Goal: Information Seeking & Learning: Learn about a topic

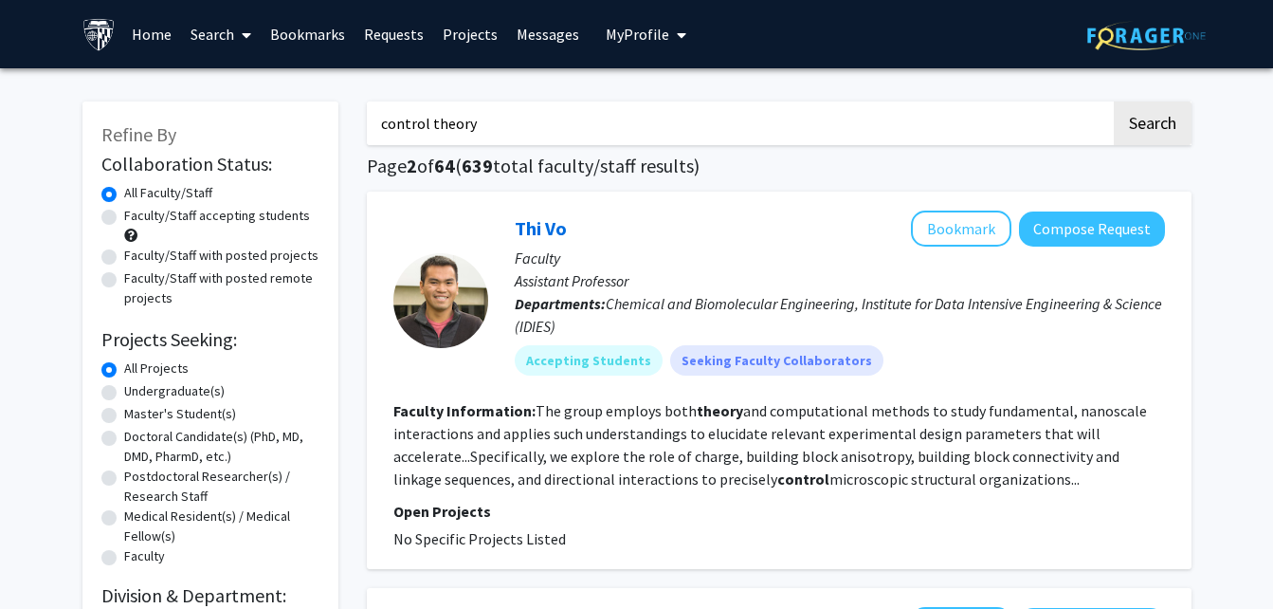
click at [756, 116] on input "control theory" at bounding box center [739, 123] width 744 height 44
type input "control"
click at [1114, 101] on button "Search" at bounding box center [1153, 123] width 78 height 44
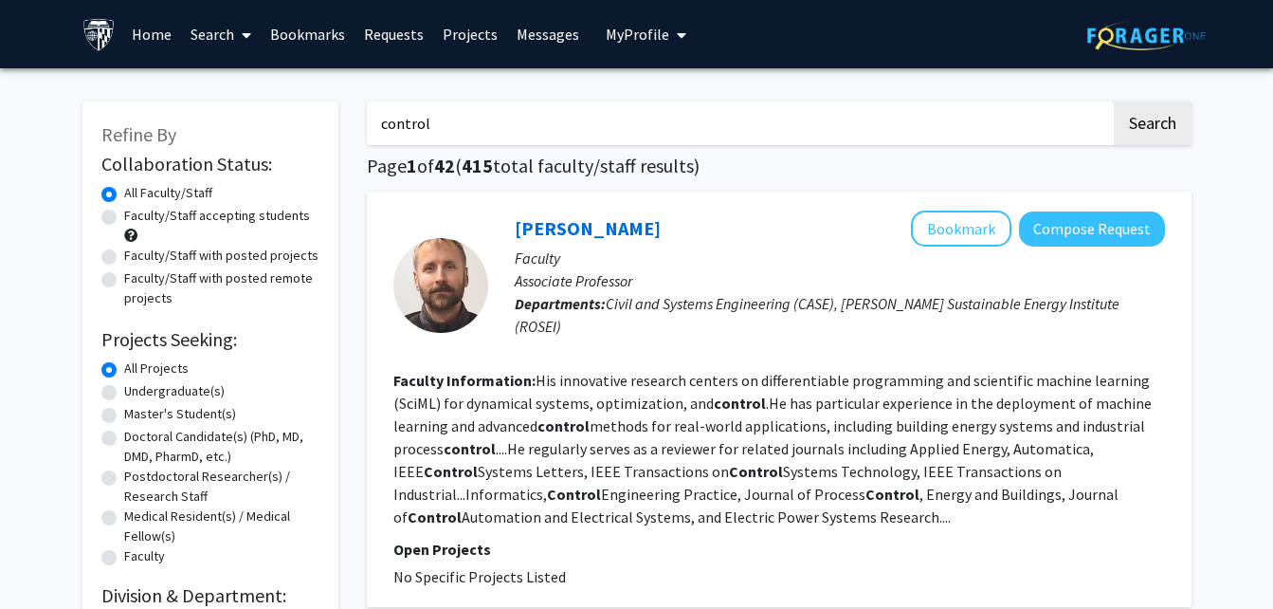
click at [596, 395] on fg-read-more "His innovative research centers on differentiable programming and scientific ma…" at bounding box center [772, 448] width 758 height 155
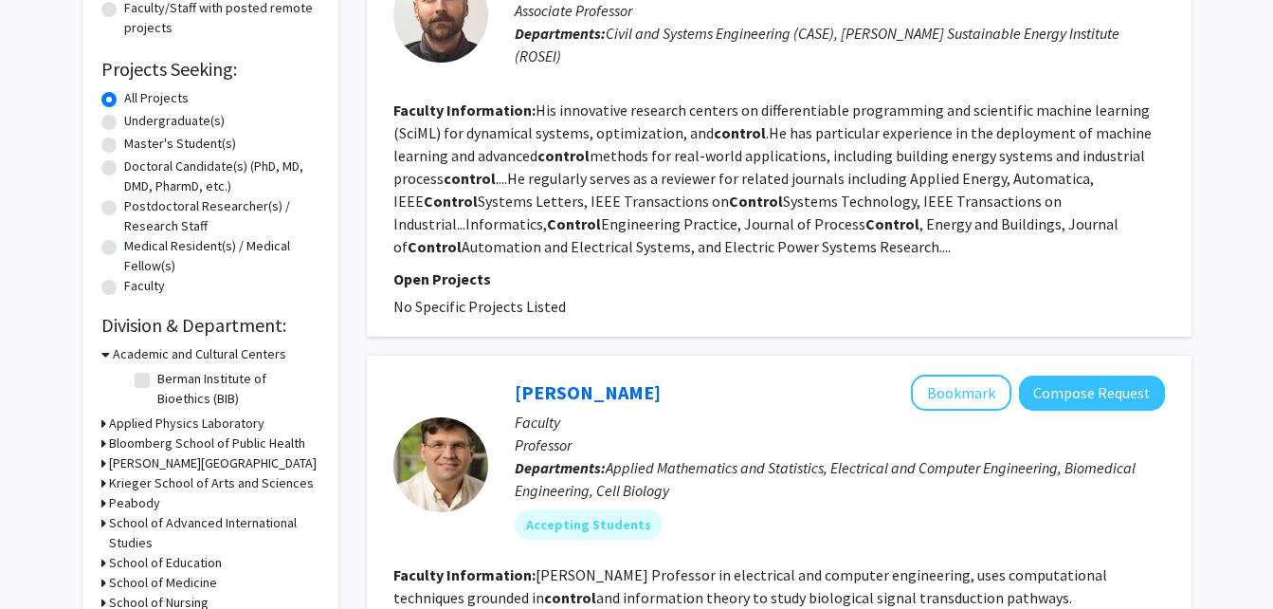
scroll to position [455, 0]
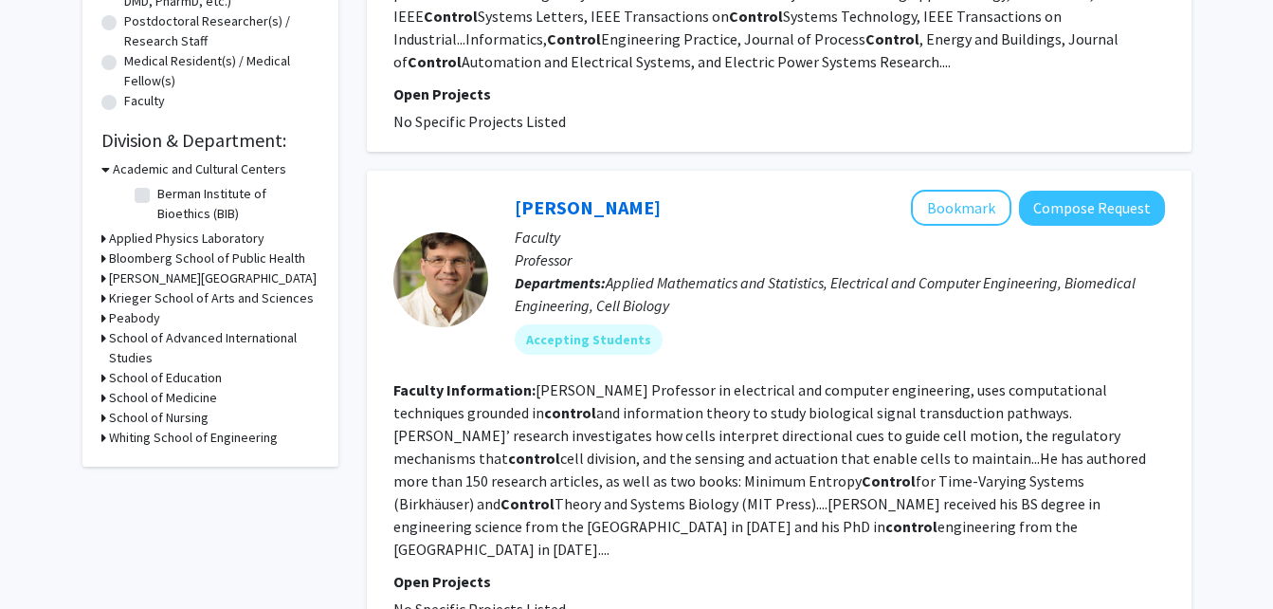
click at [109, 440] on h3 "Whiting School of Engineering" at bounding box center [193, 438] width 169 height 20
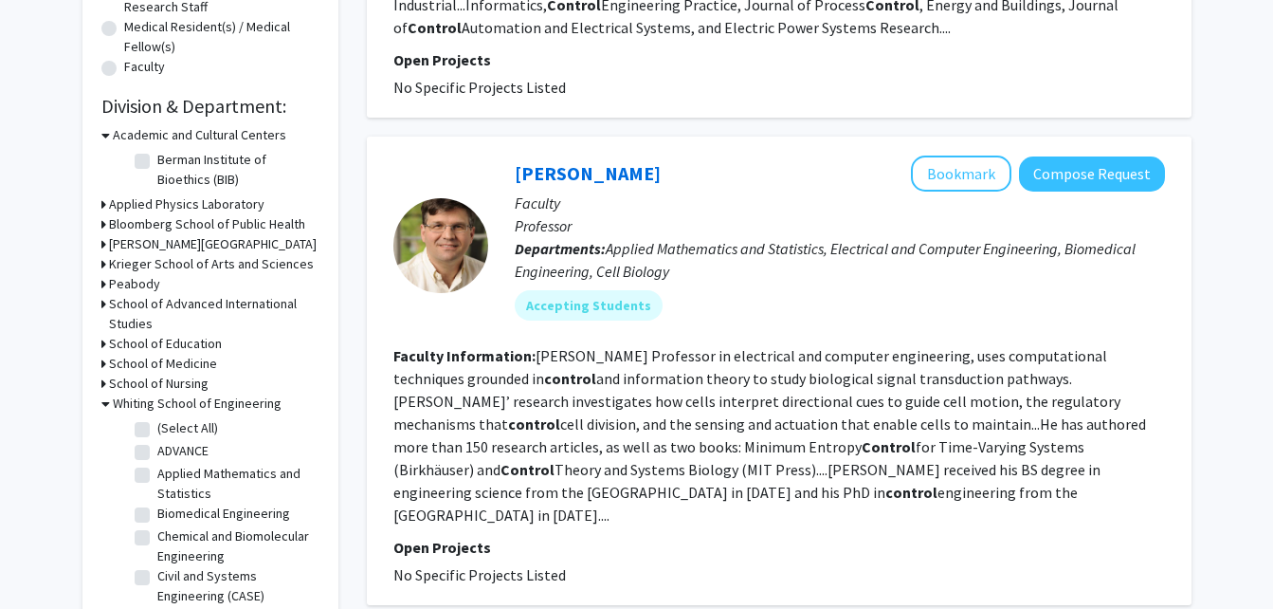
scroll to position [493, 0]
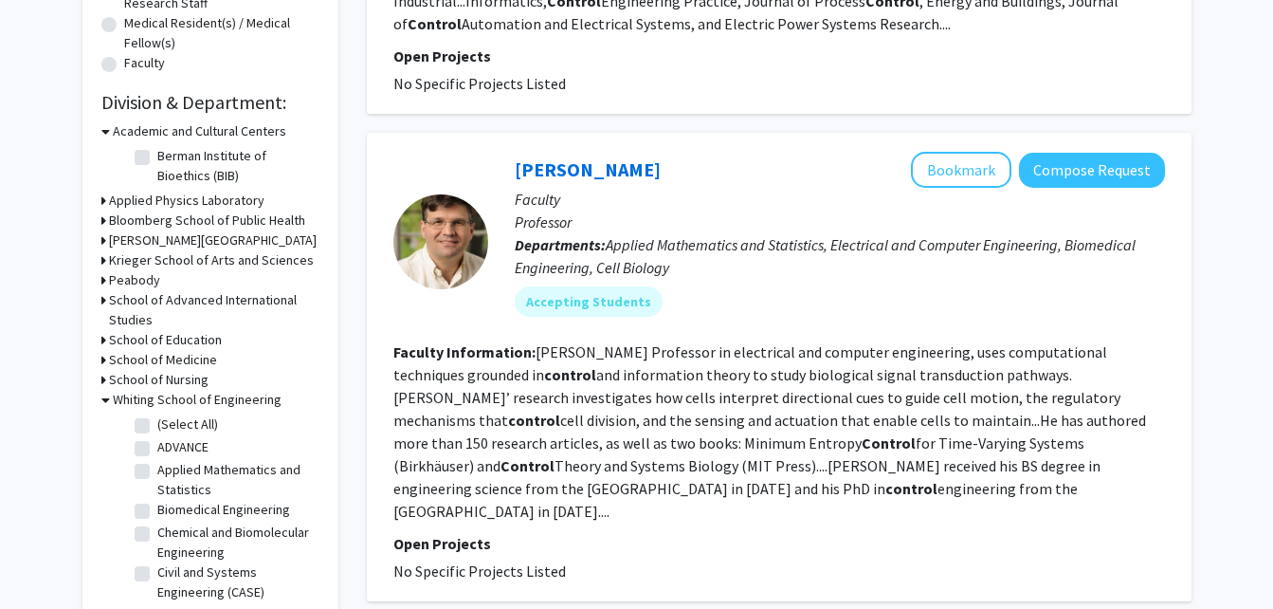
click at [157, 427] on label "(Select All)" at bounding box center [187, 424] width 61 height 20
click at [157, 427] on input "(Select All)" at bounding box center [163, 420] width 12 height 12
checkbox input "true"
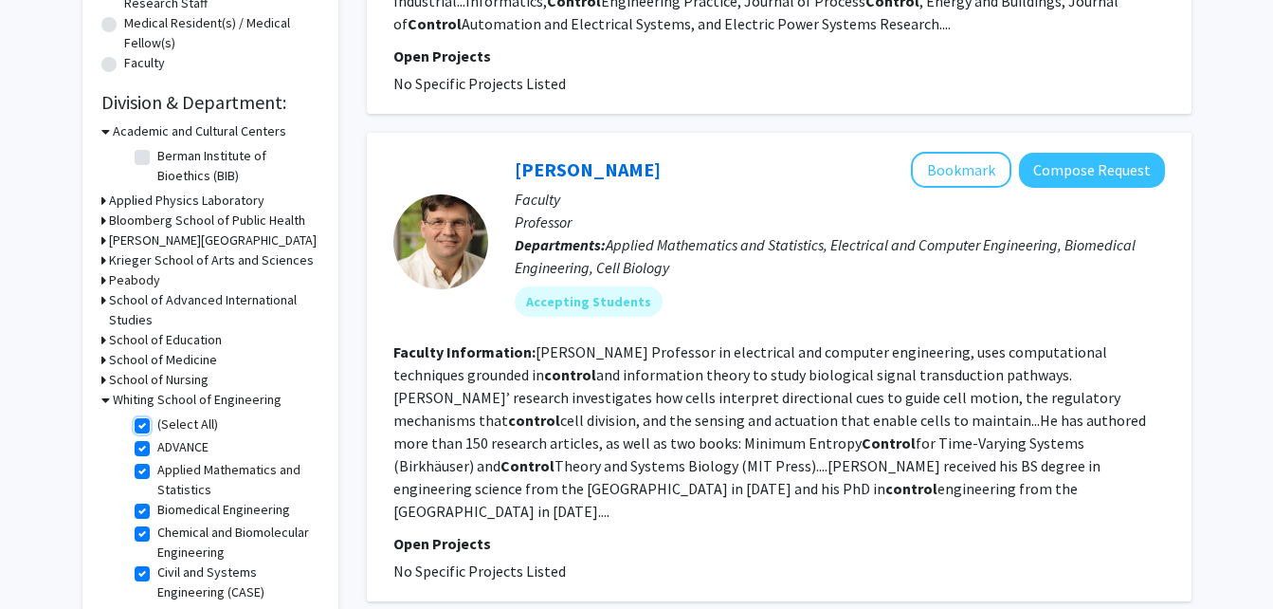
checkbox input "true"
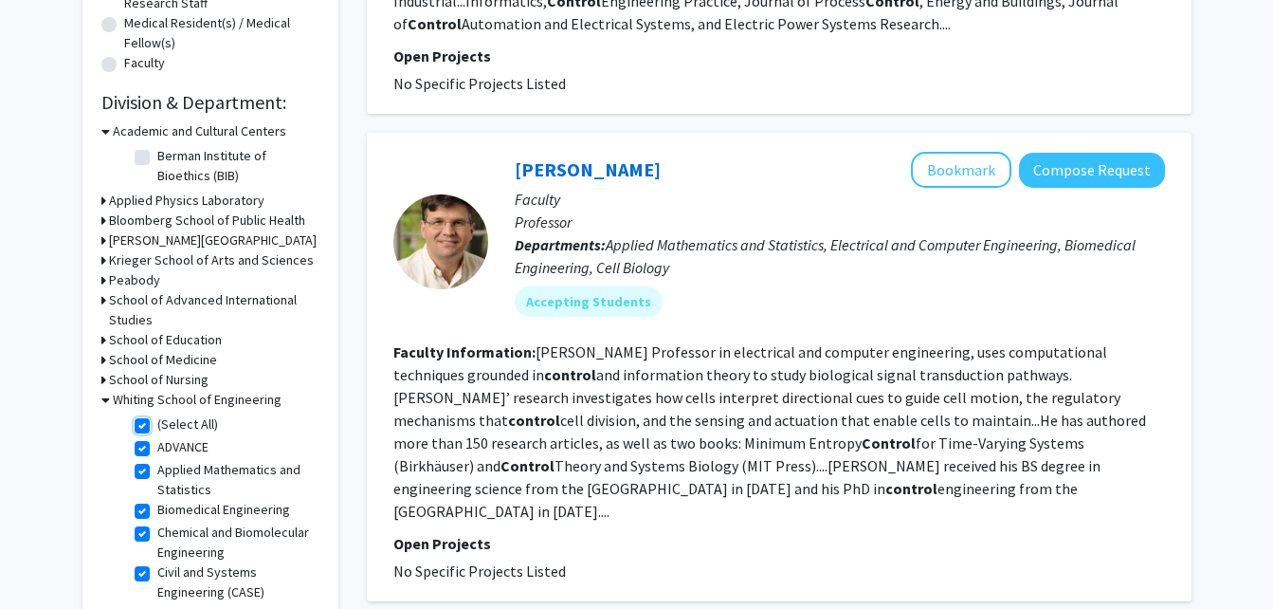
checkbox input "true"
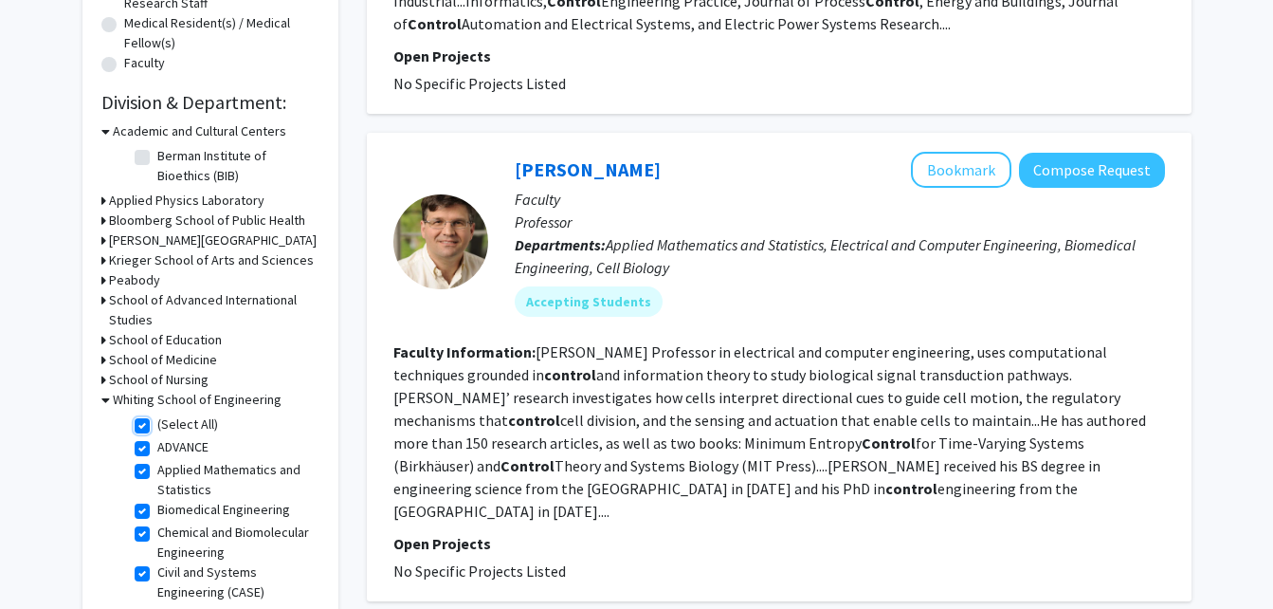
checkbox input "true"
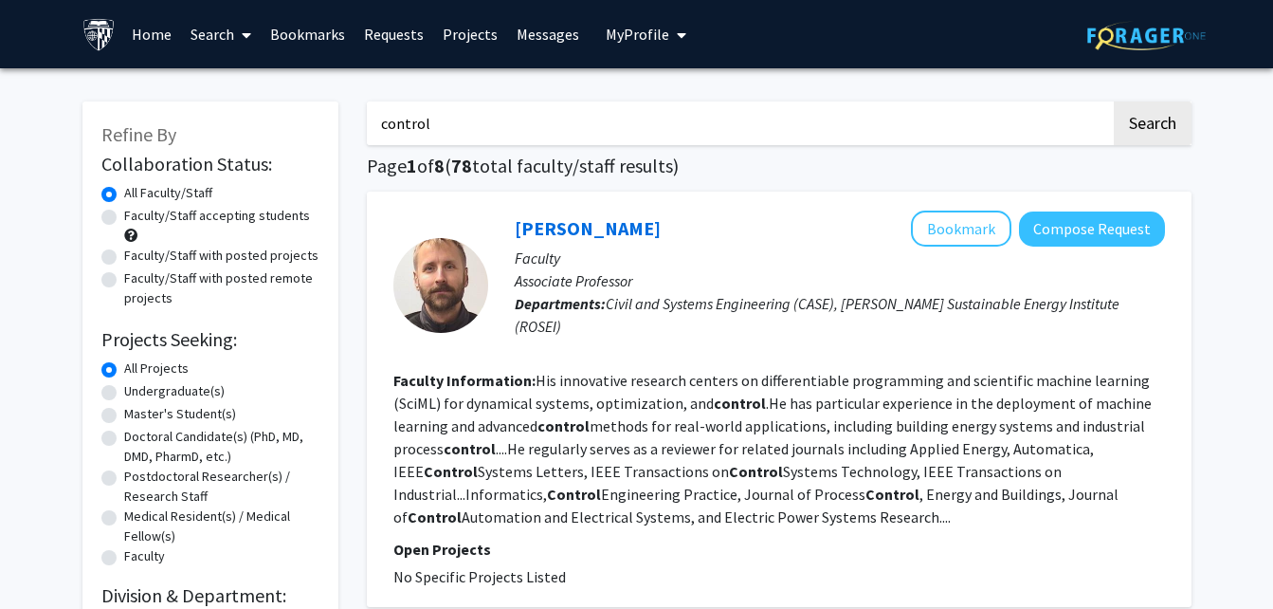
click at [607, 410] on fg-read-more "His innovative research centers on differentiable programming and scientific ma…" at bounding box center [772, 448] width 758 height 155
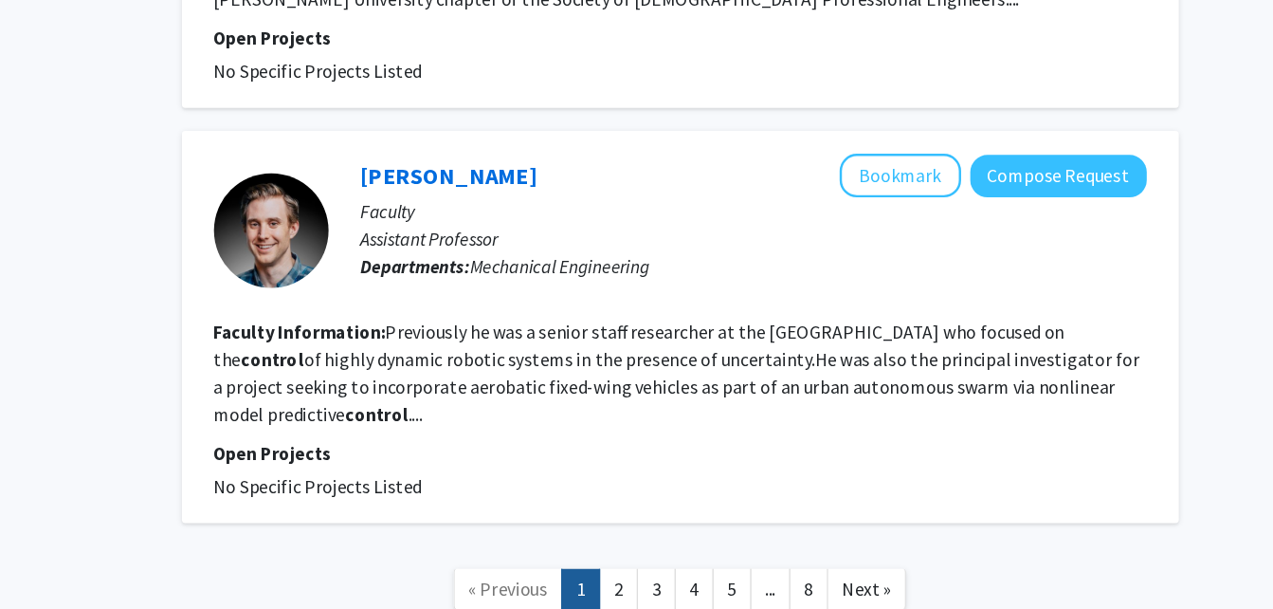
scroll to position [3890, 0]
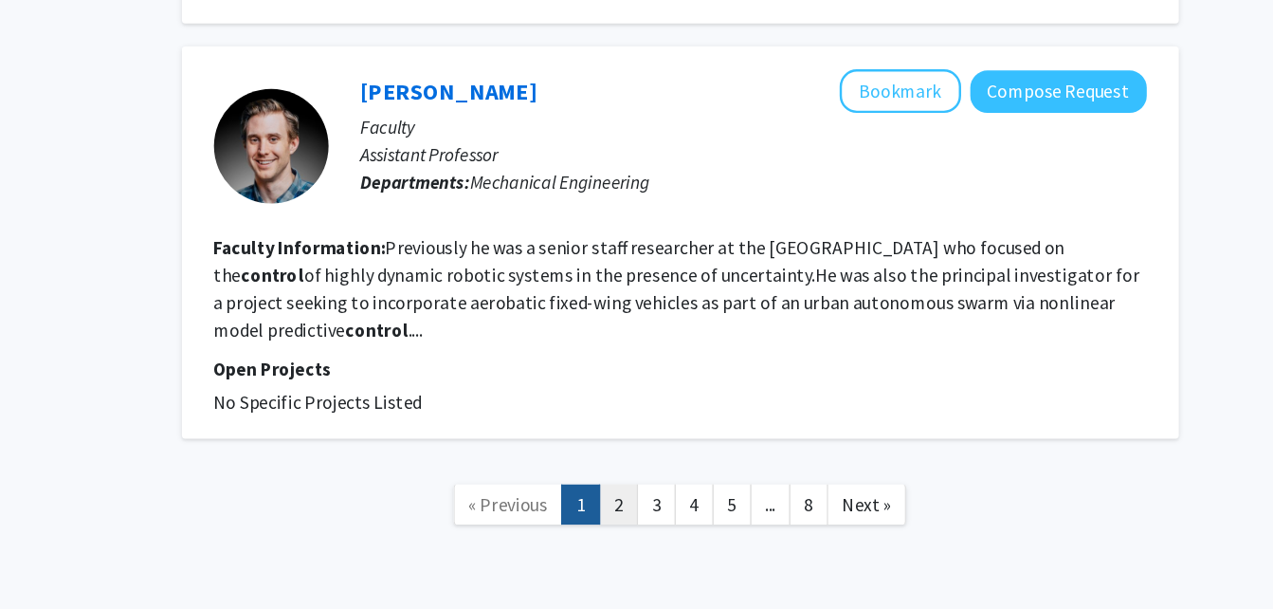
click at [729, 505] on link "2" at bounding box center [728, 521] width 32 height 33
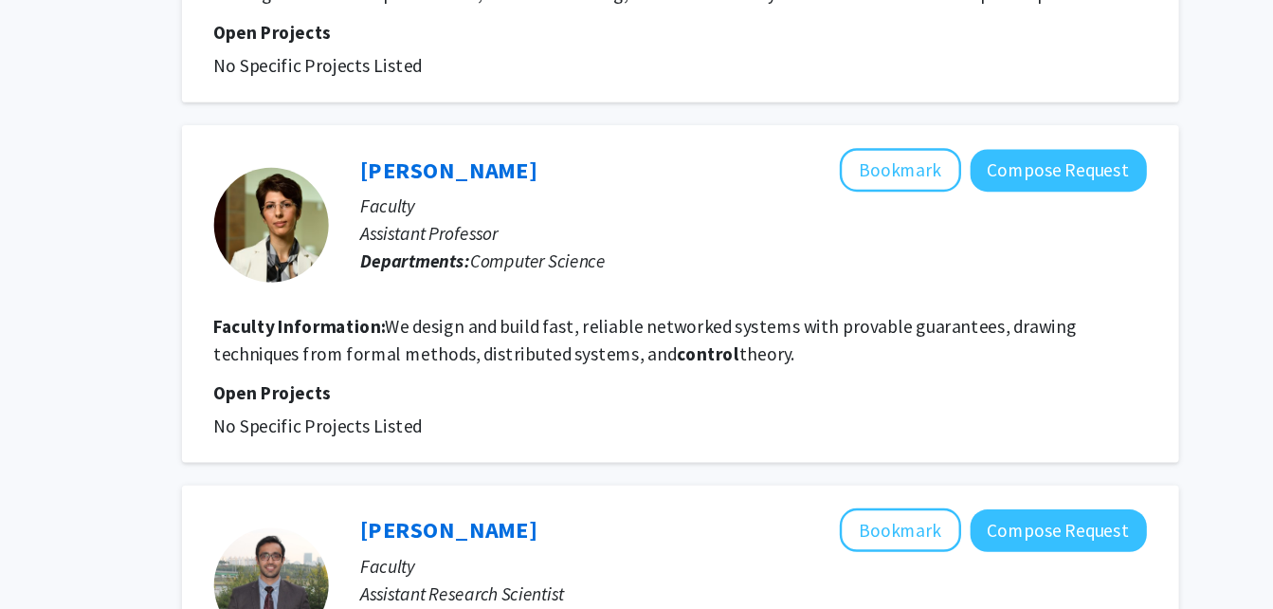
scroll to position [3412, 0]
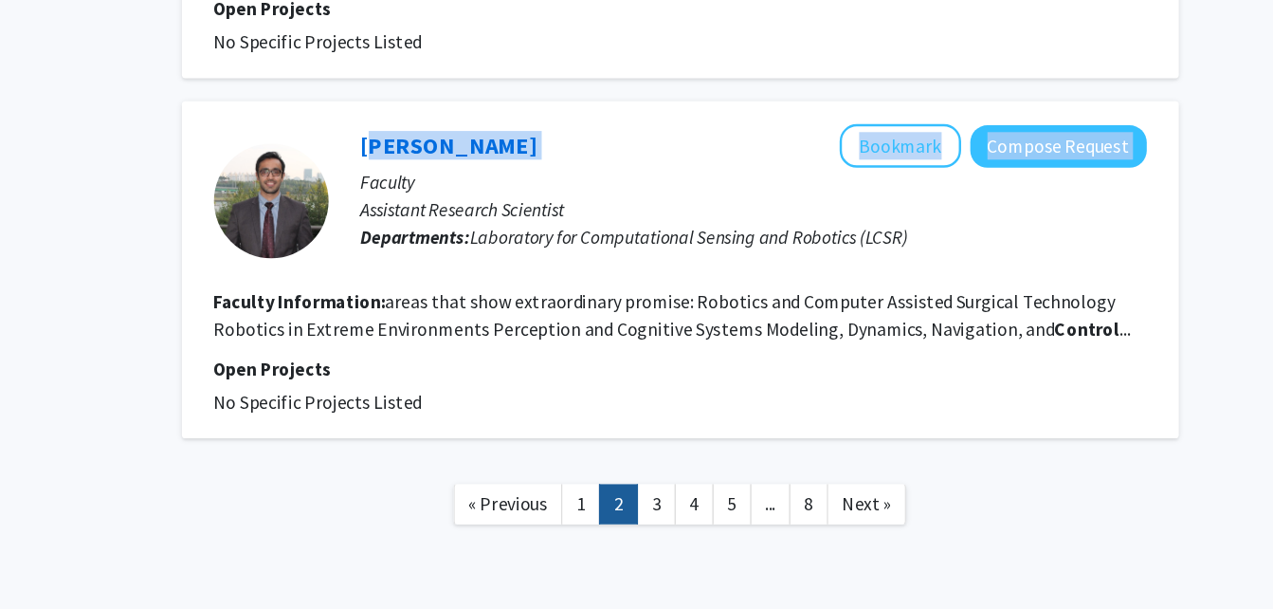
drag, startPoint x: 677, startPoint y: 149, endPoint x: 507, endPoint y: 161, distance: 170.1
click at [507, 208] on div "Adnan Munawar Bookmark Compose Request Faculty Assistant Research Scientist Dep…" at bounding box center [826, 271] width 677 height 126
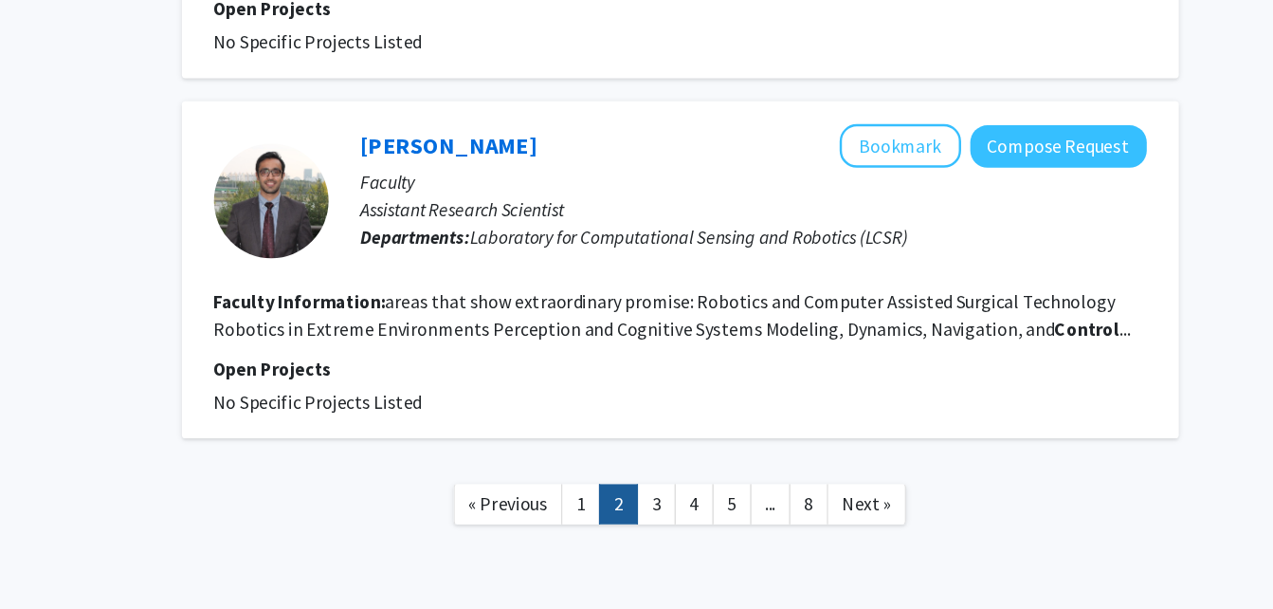
drag, startPoint x: 507, startPoint y: 161, endPoint x: 587, endPoint y: 287, distance: 149.1
click at [587, 345] on fg-read-more "areas that show extraordinary promise: Robotics and Computer Assisted Surgical …" at bounding box center [772, 366] width 758 height 42
drag, startPoint x: 647, startPoint y: 149, endPoint x: 519, endPoint y: 145, distance: 127.1
click at [519, 208] on div "Adnan Munawar Bookmark Compose Request" at bounding box center [840, 226] width 650 height 36
copy link "[PERSON_NAME]"
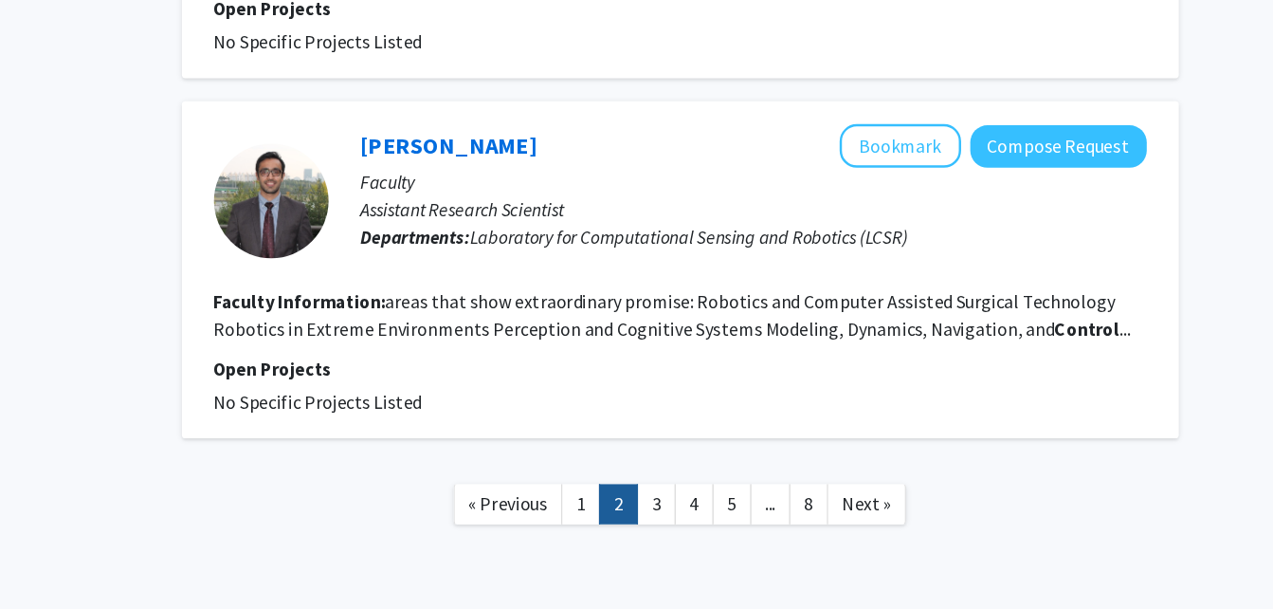
click at [738, 345] on fg-read-more "areas that show extraordinary promise: Robotics and Computer Assisted Surgical …" at bounding box center [772, 366] width 758 height 42
click at [754, 505] on link "3" at bounding box center [759, 521] width 32 height 33
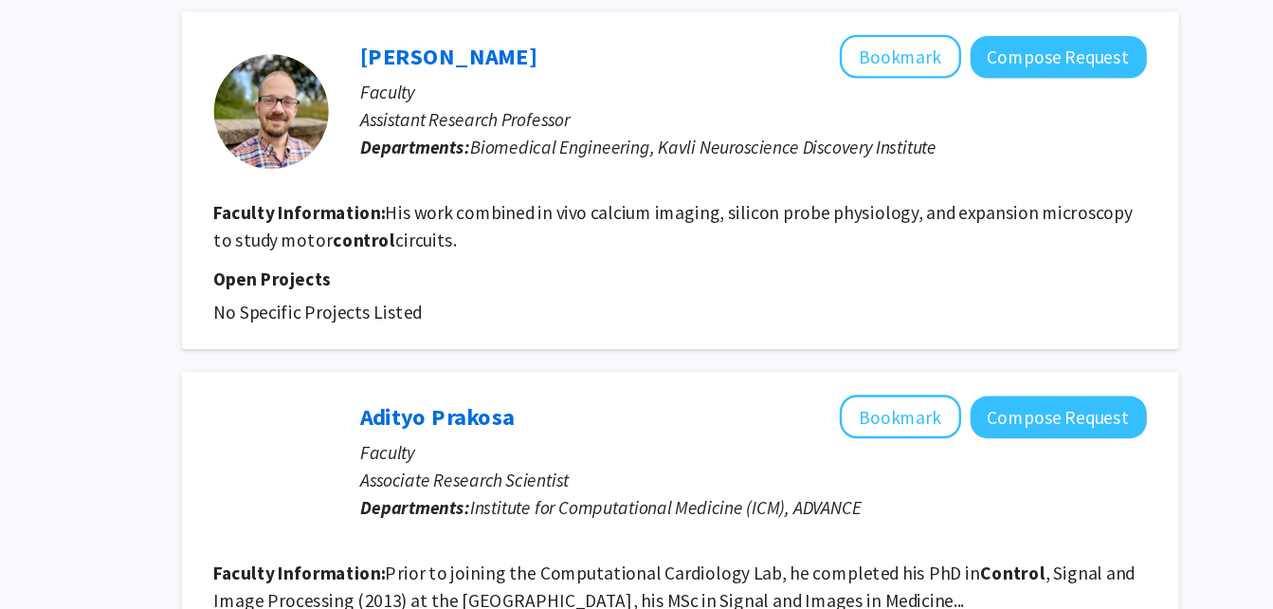
scroll to position [1896, 0]
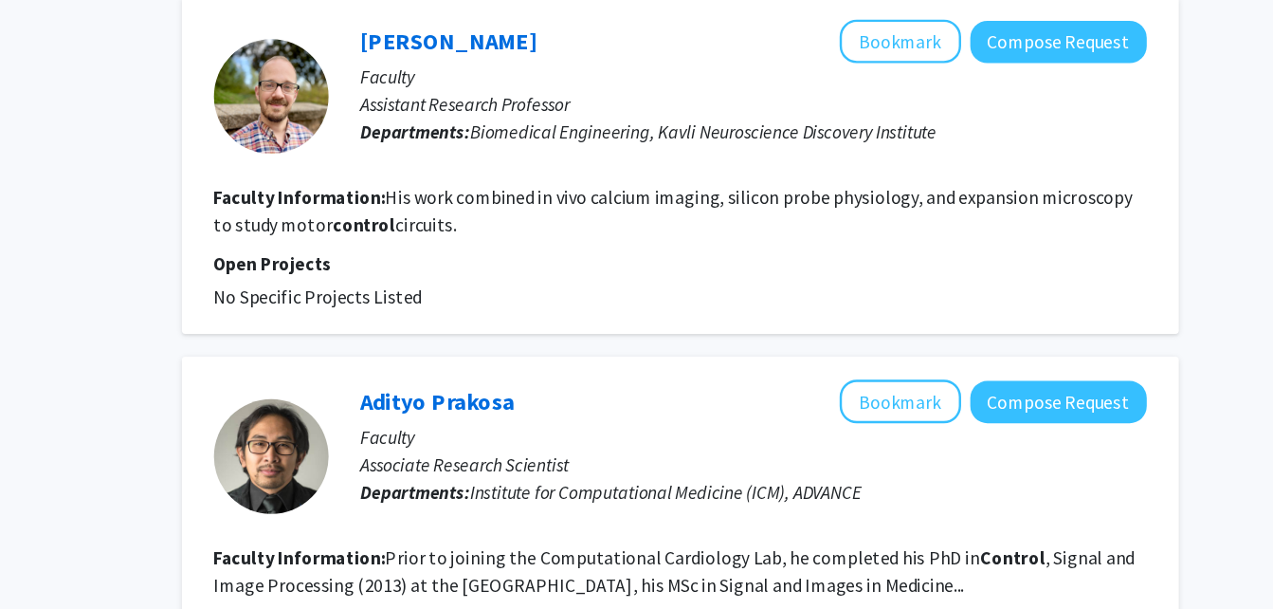
click at [275, 331] on div "Refine By Collaboration Status: Collaboration Status All Faculty/Staff Collabor…" at bounding box center [210, 6] width 284 height 3639
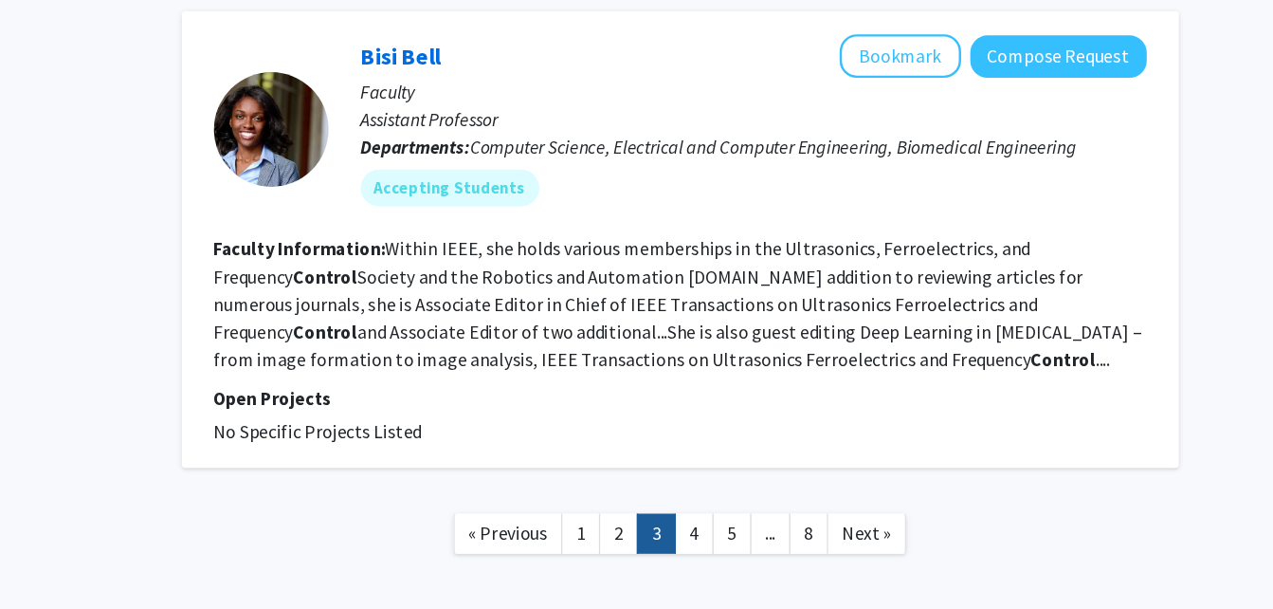
scroll to position [3190, 0]
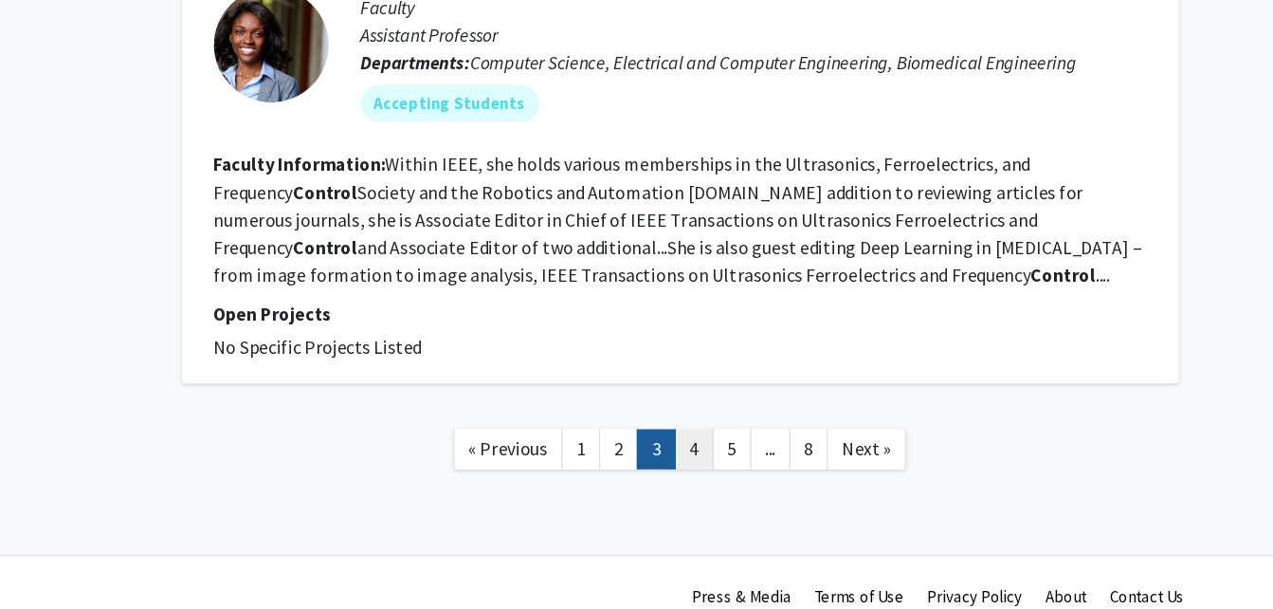
click at [787, 460] on link "4" at bounding box center [790, 476] width 32 height 33
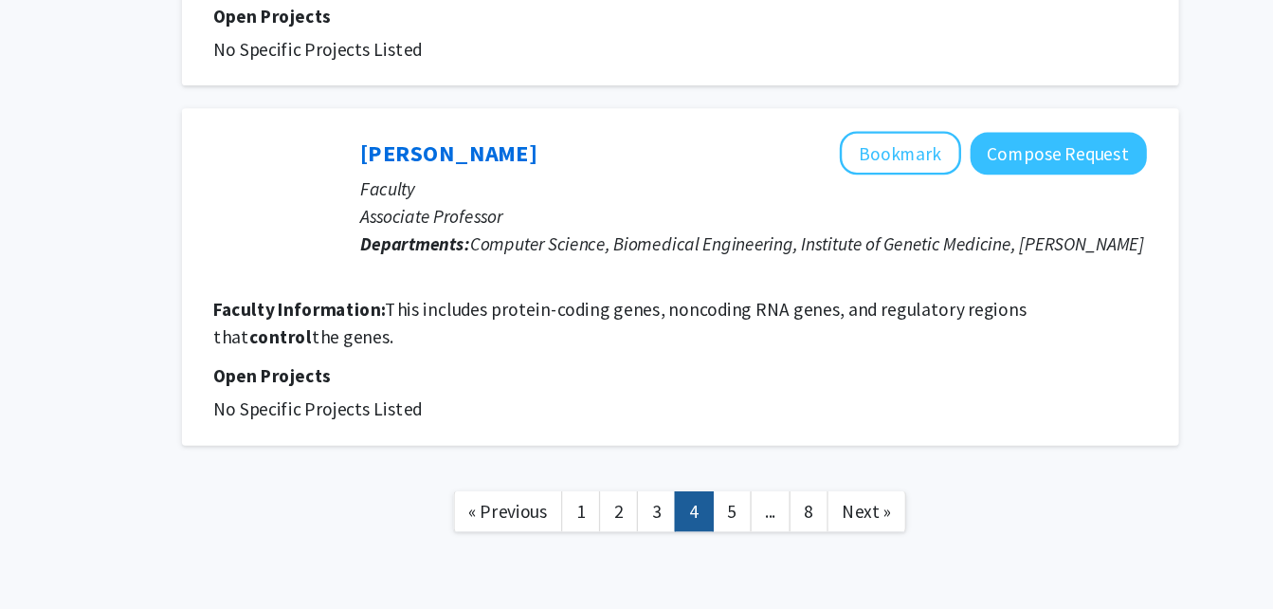
scroll to position [3283, 0]
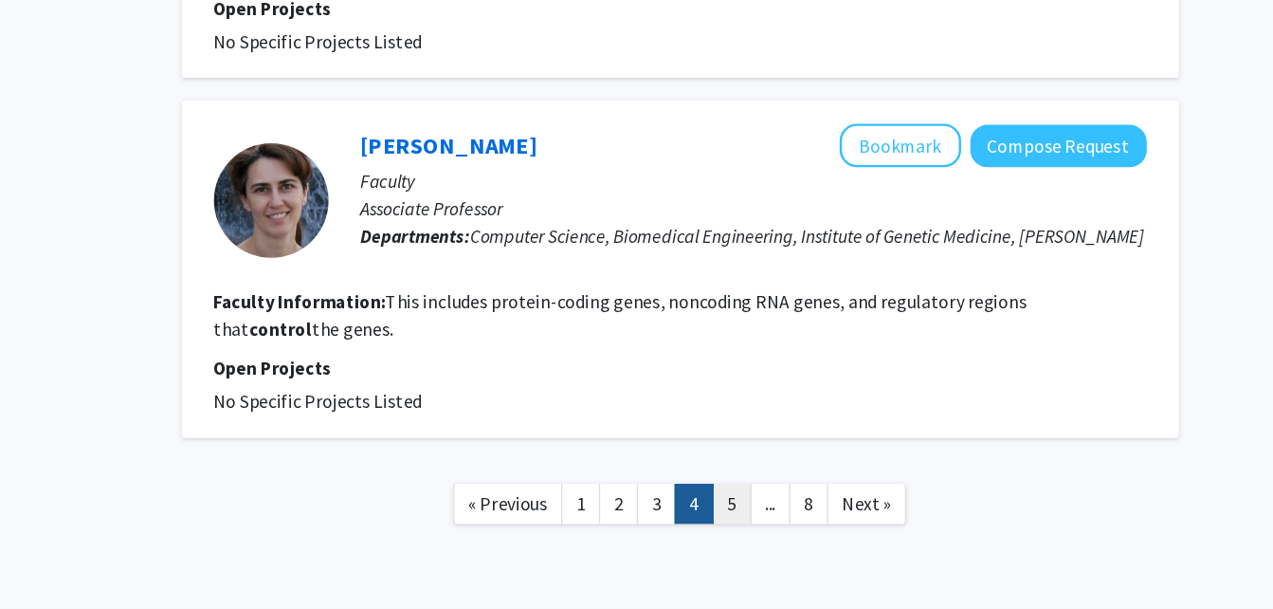
click at [817, 505] on link "5" at bounding box center [822, 521] width 32 height 33
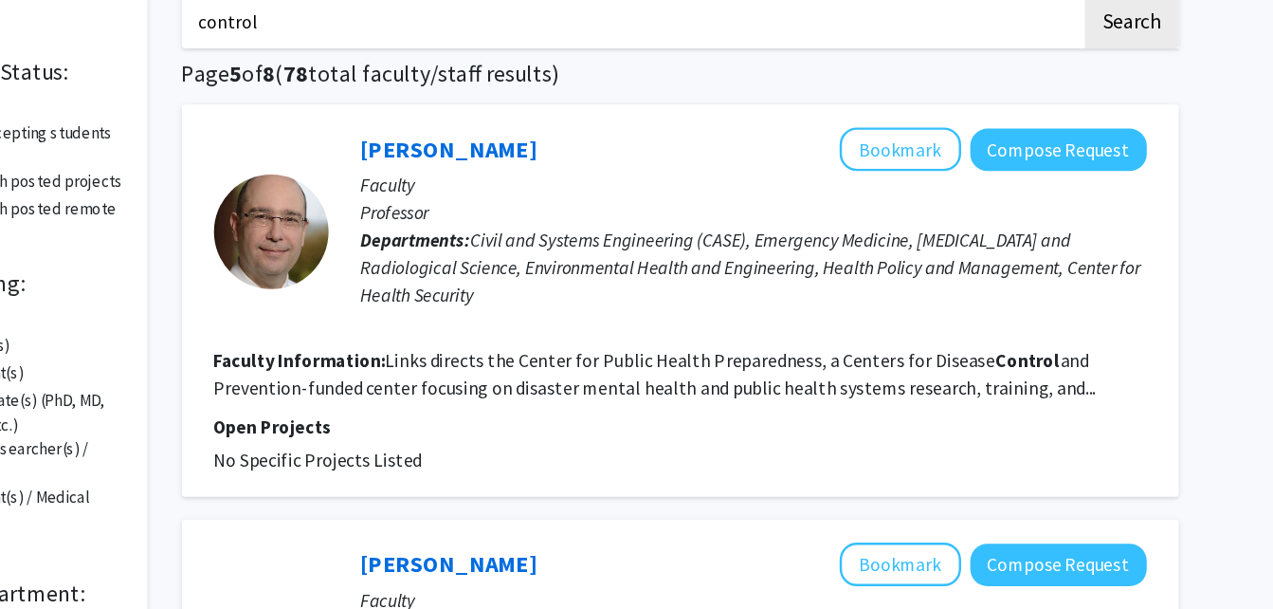
scroll to position [440, 0]
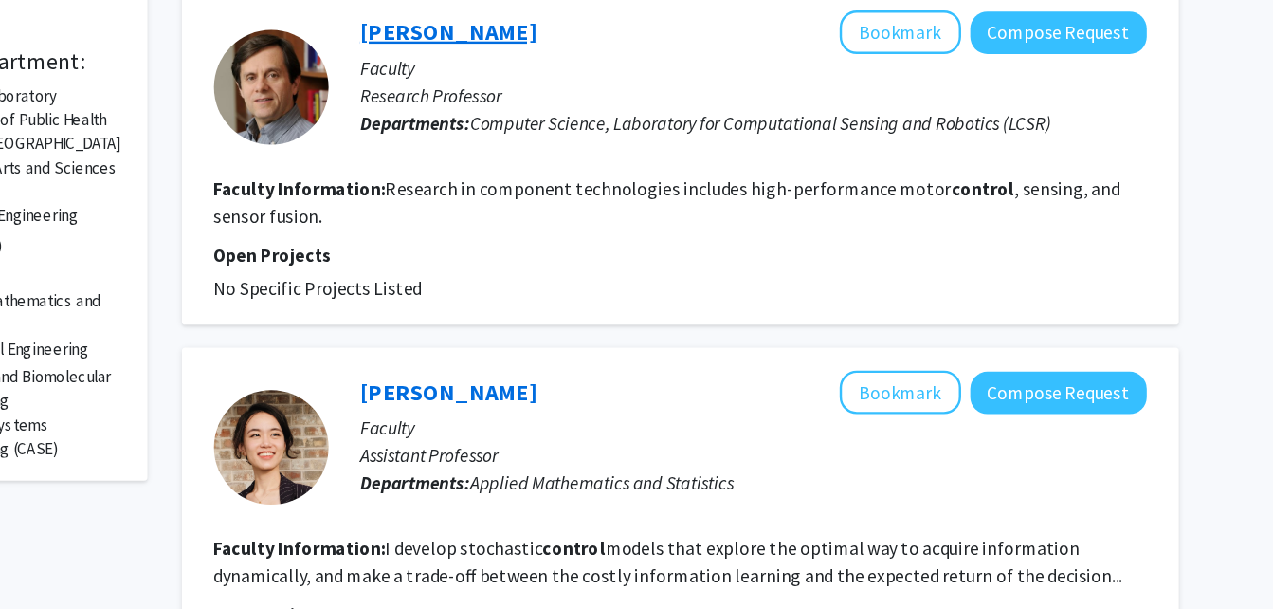
click at [607, 133] on link "[PERSON_NAME]" at bounding box center [588, 131] width 146 height 24
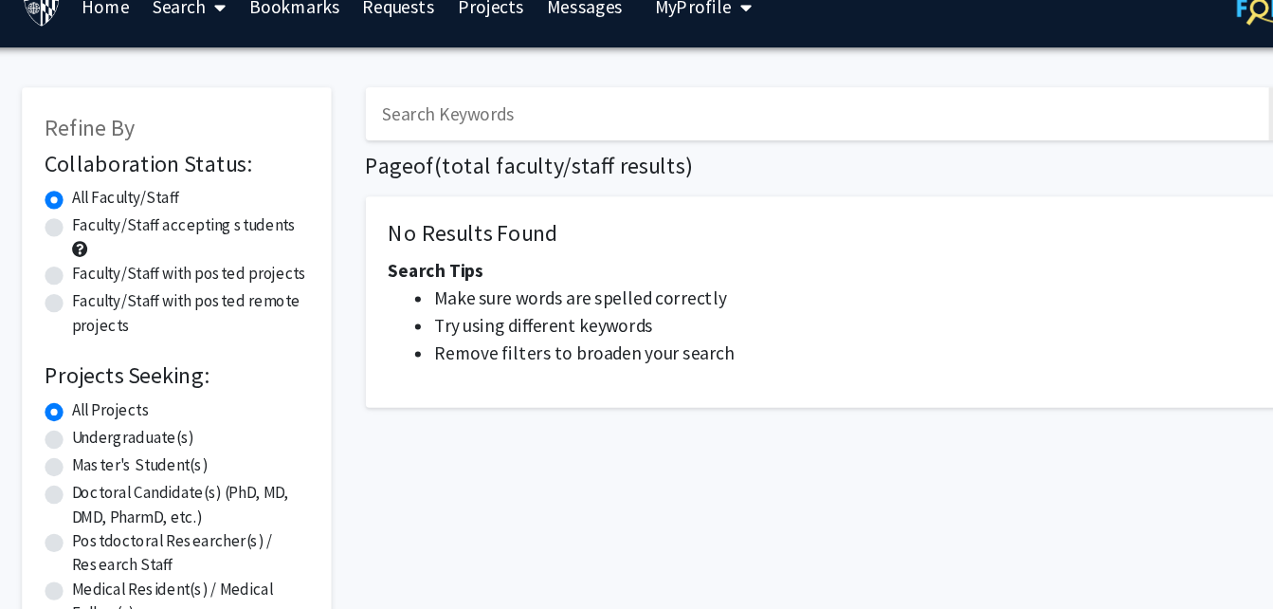
click at [446, 106] on input "Search Keywords" at bounding box center [739, 123] width 744 height 44
type input "control"
click at [1114, 101] on button "Search" at bounding box center [1153, 123] width 78 height 44
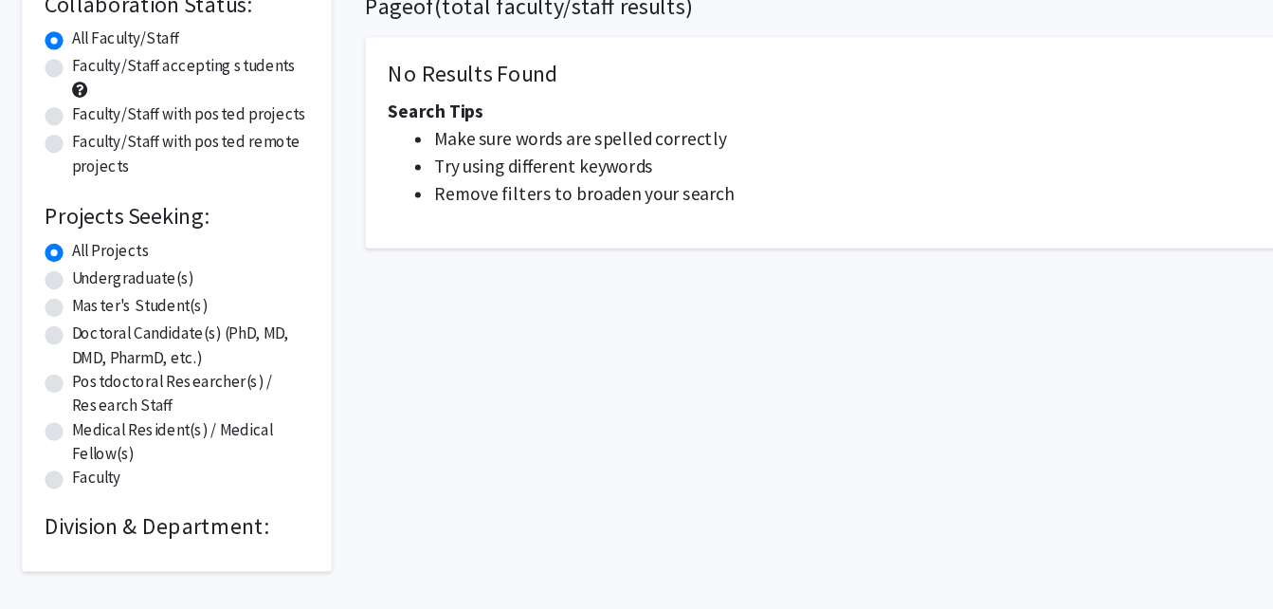
scroll to position [69, 0]
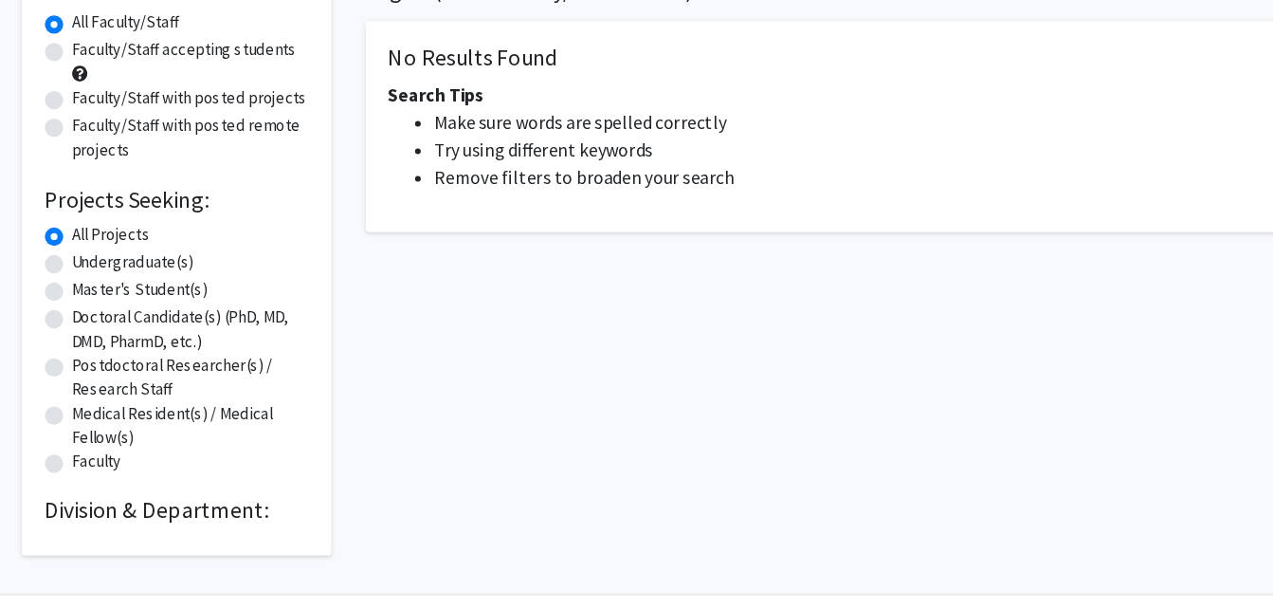
click at [202, 529] on h2 "Division & Department:" at bounding box center [210, 526] width 218 height 23
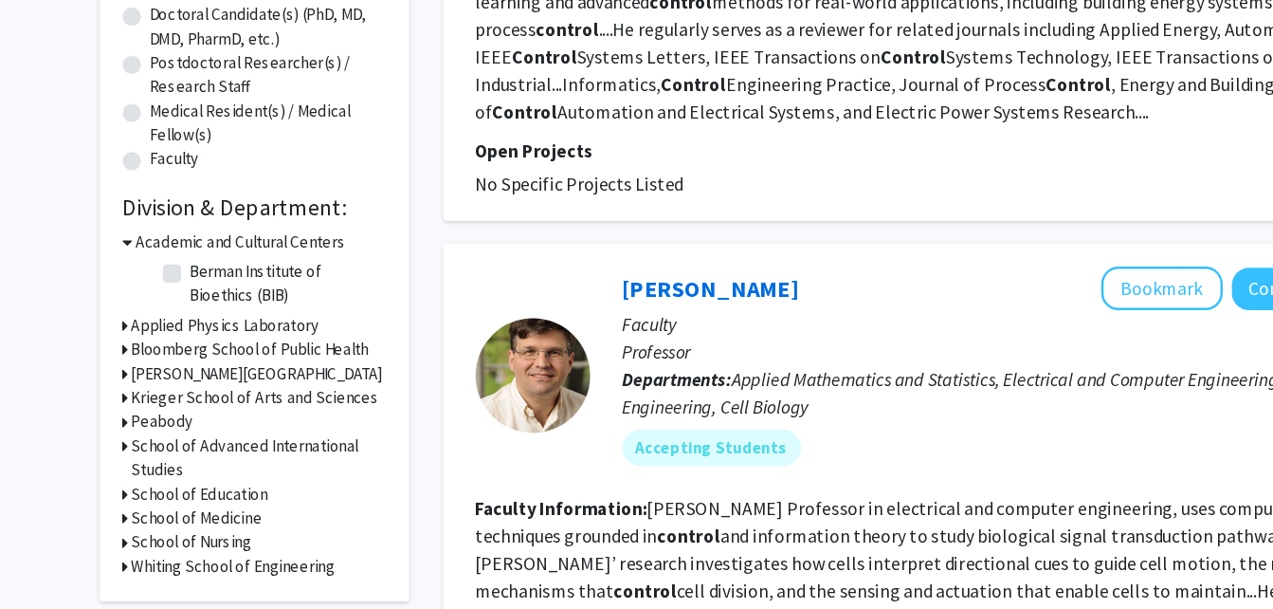
scroll to position [362, 0]
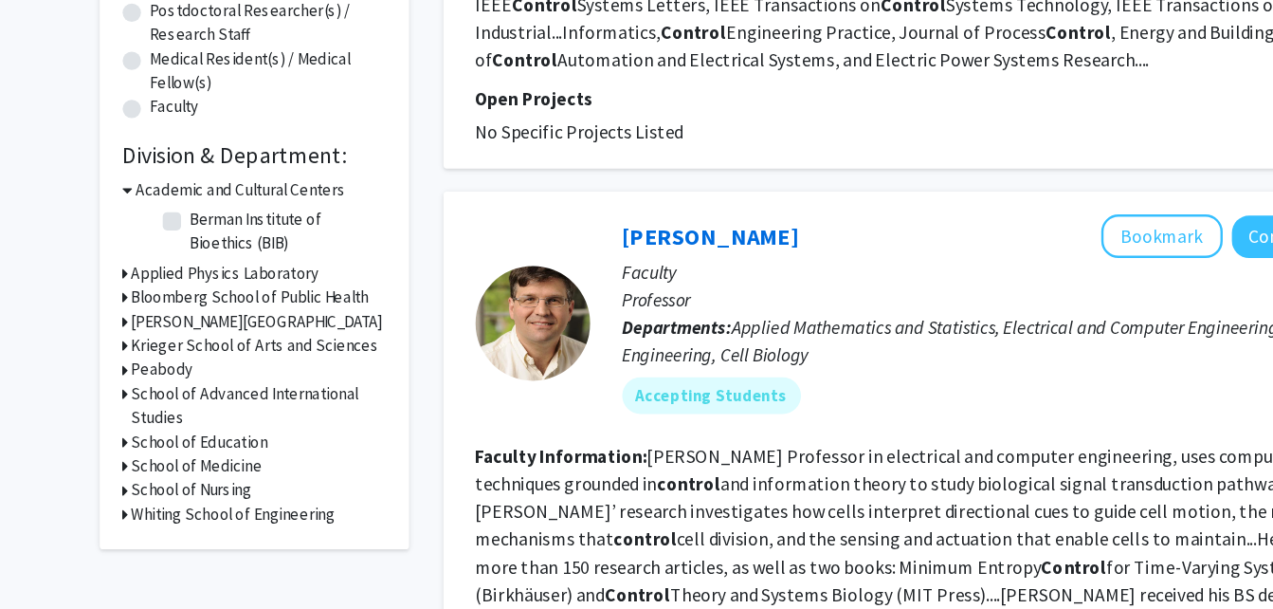
click at [158, 524] on h3 "Whiting School of Engineering" at bounding box center [193, 530] width 169 height 20
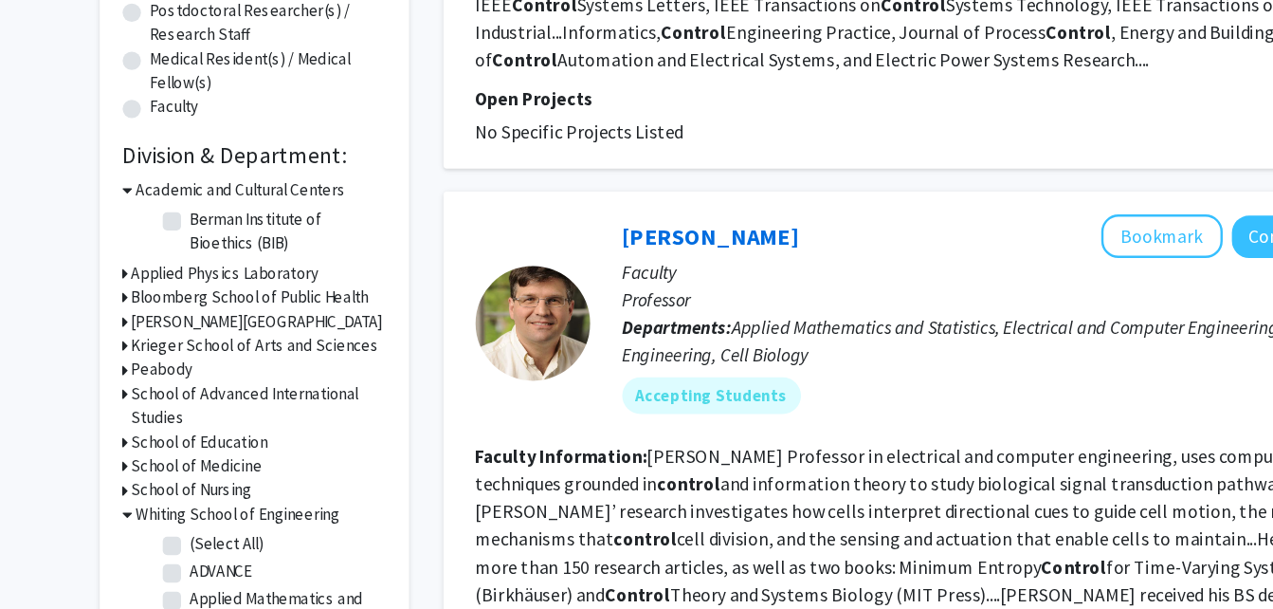
click at [161, 553] on label "(Select All)" at bounding box center [187, 555] width 61 height 20
click at [161, 553] on input "(Select All)" at bounding box center [163, 551] width 12 height 12
checkbox input "true"
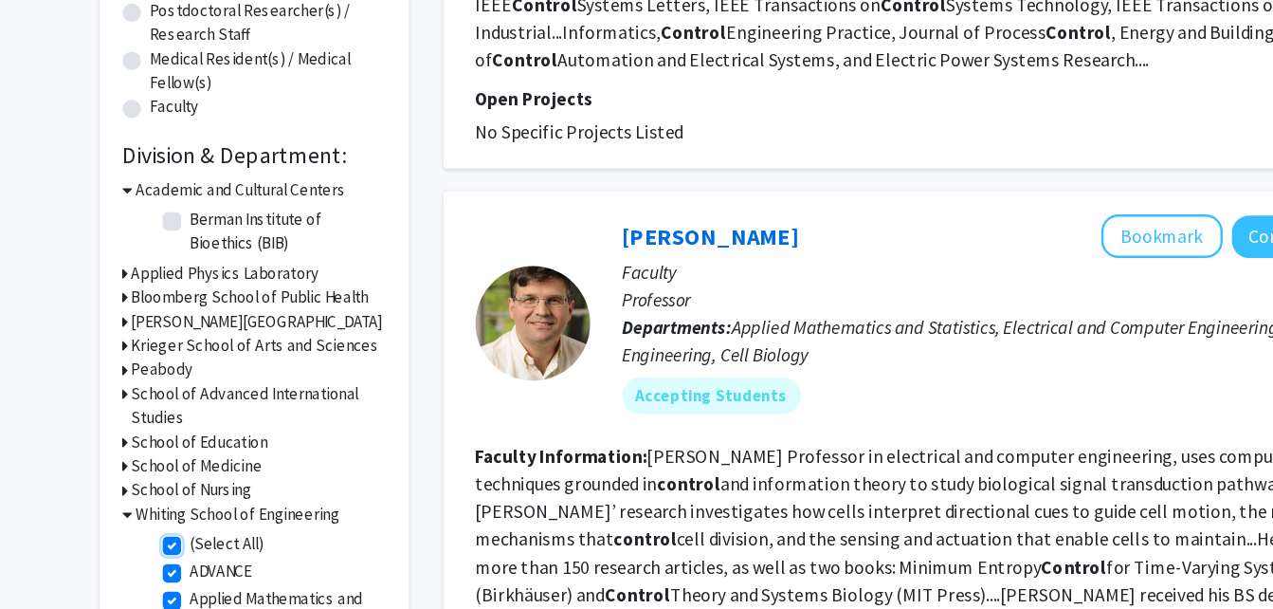
checkbox input "true"
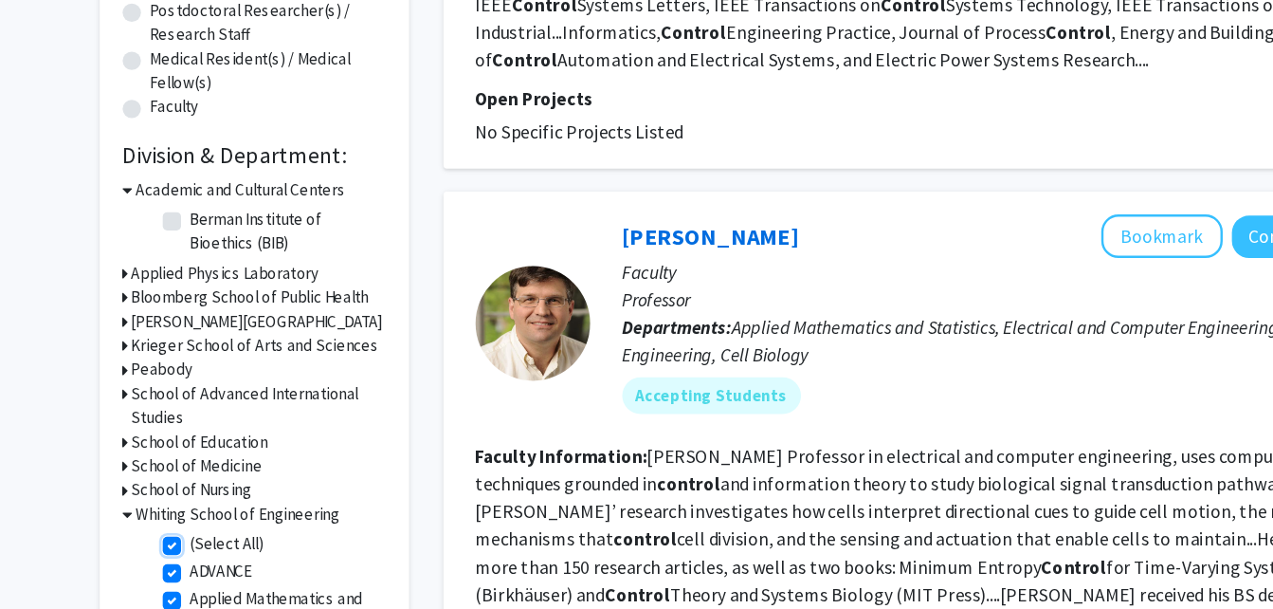
checkbox input "true"
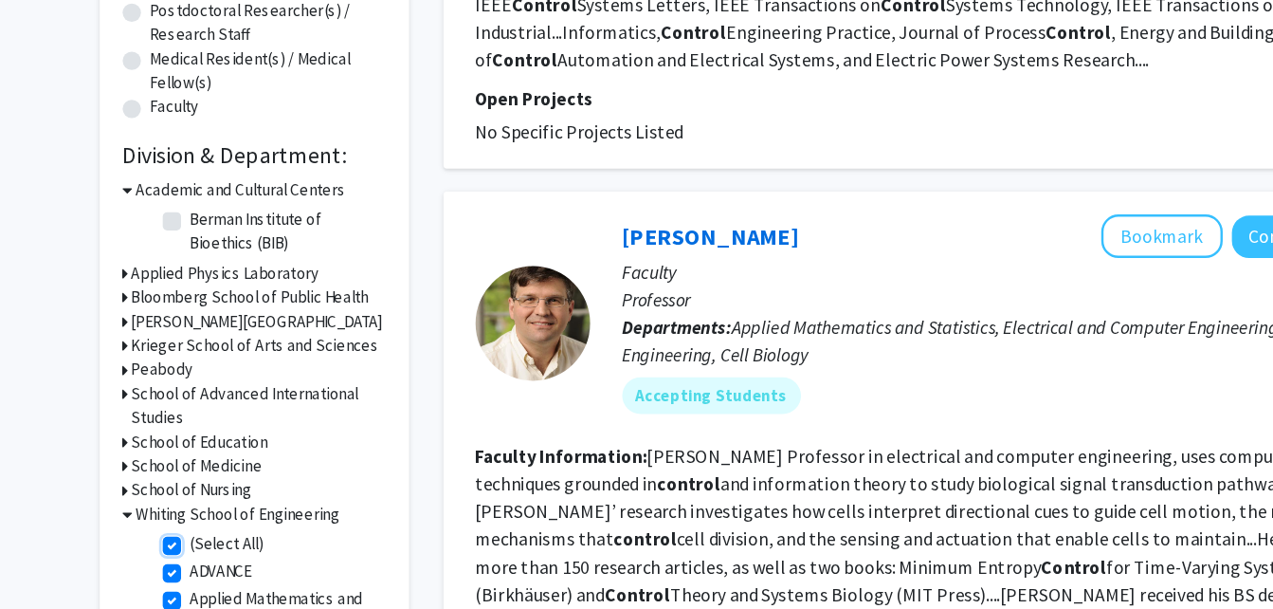
checkbox input "true"
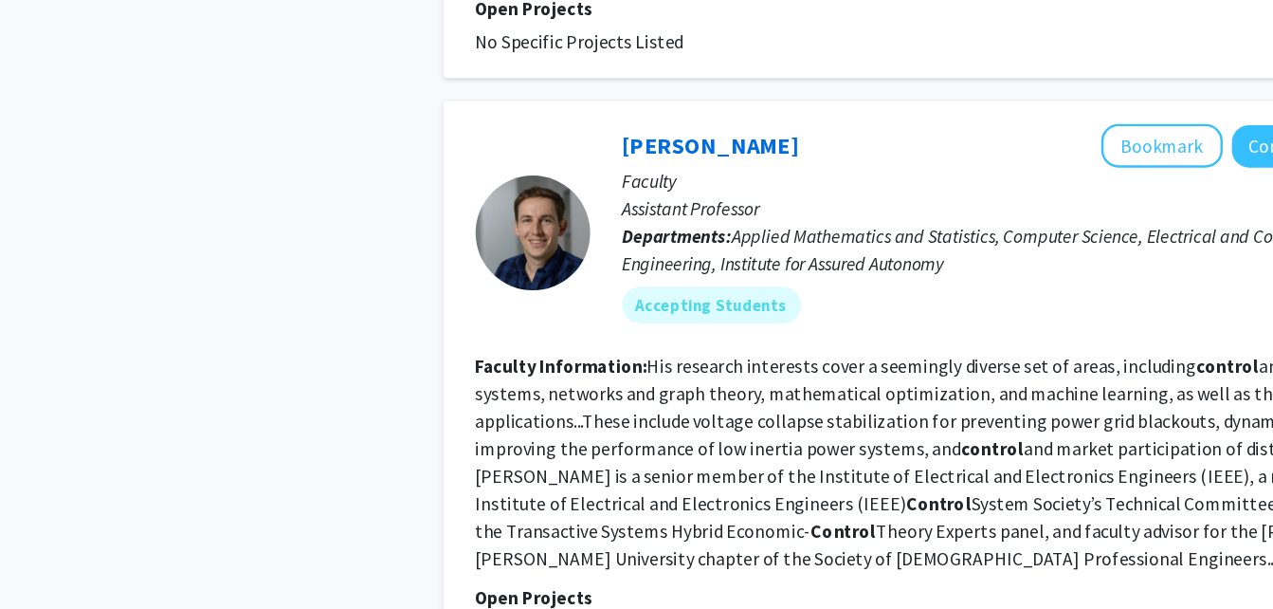
scroll to position [3890, 0]
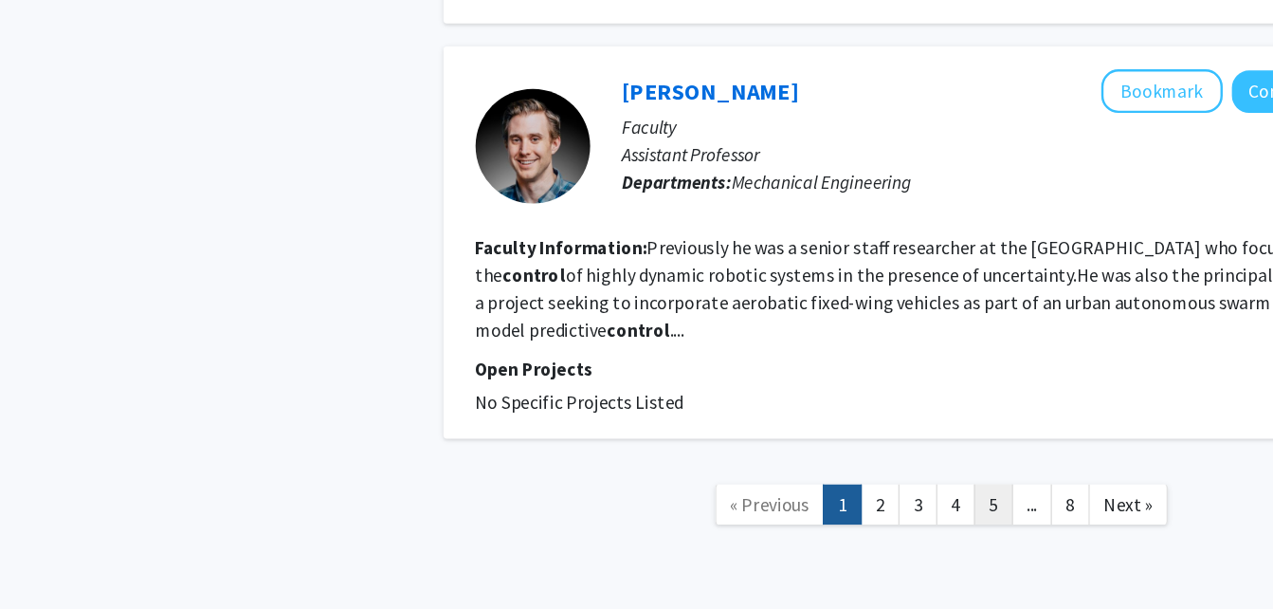
click at [811, 505] on link "5" at bounding box center [822, 521] width 32 height 33
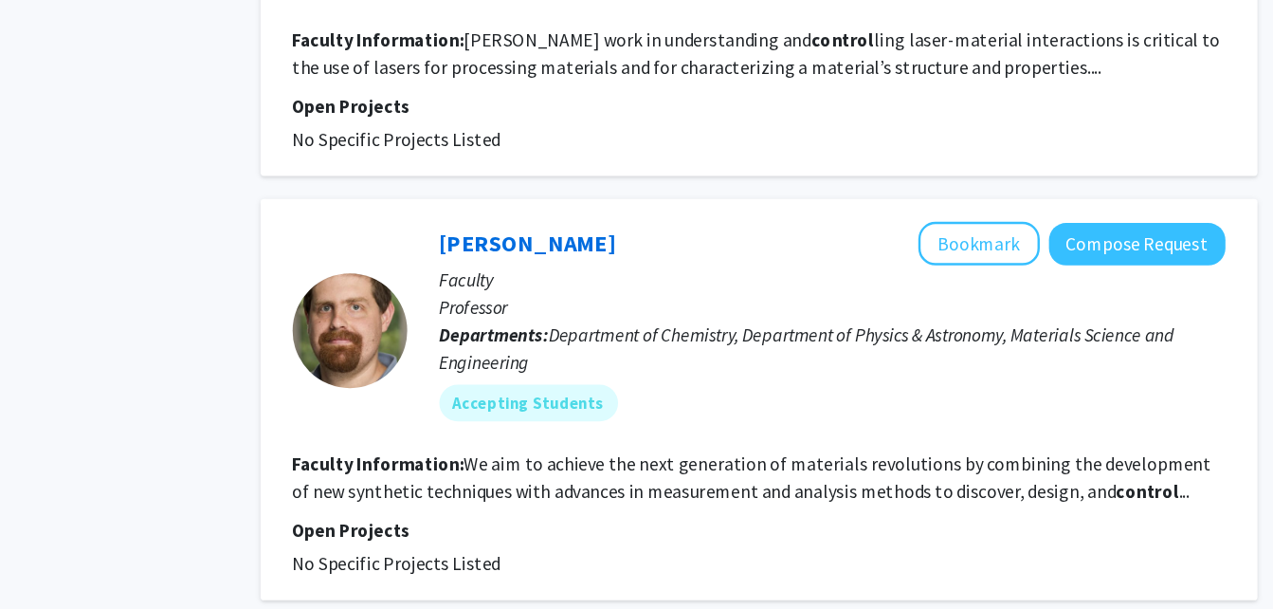
scroll to position [3079, 0]
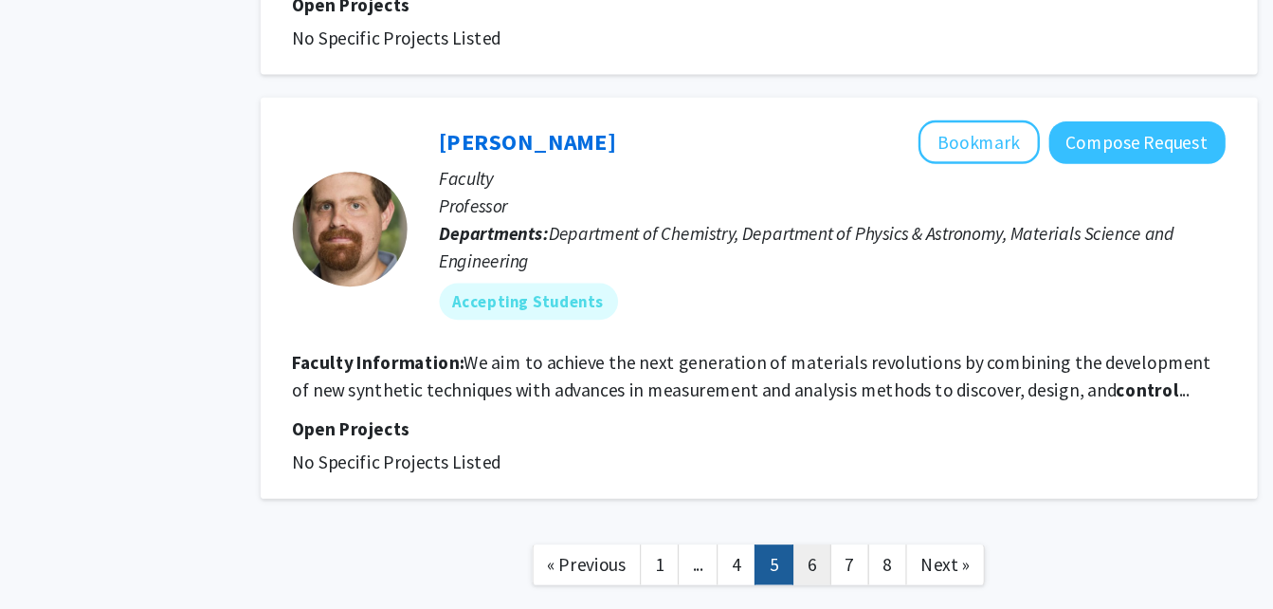
click at [830, 571] on link "6" at bounding box center [823, 572] width 32 height 33
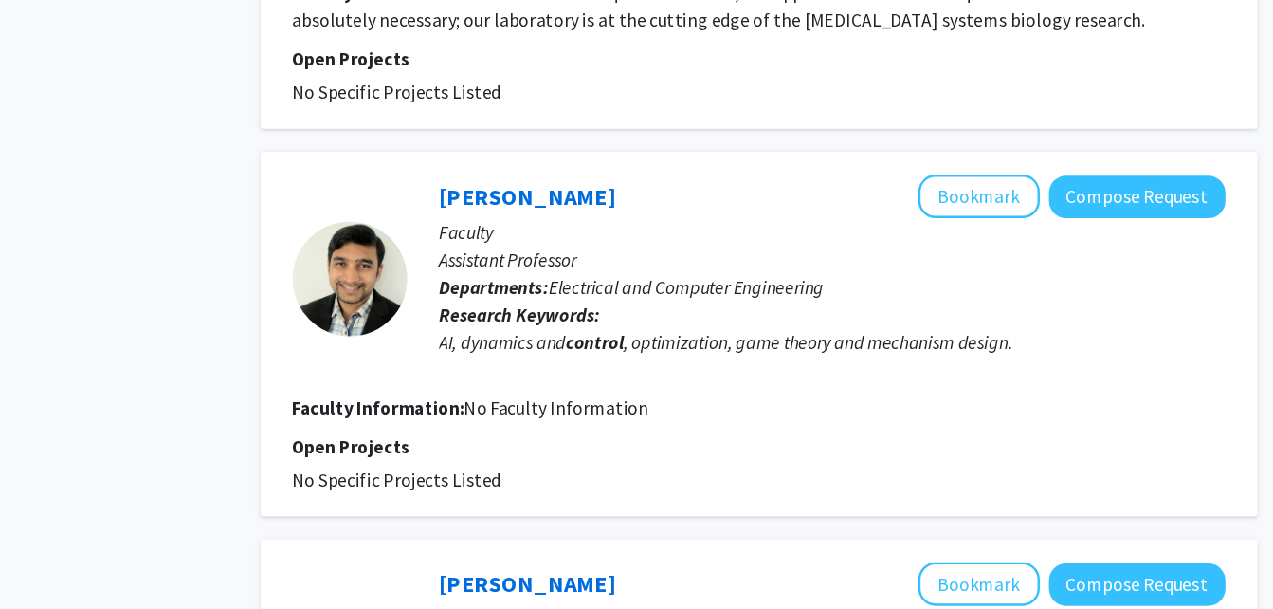
scroll to position [2639, 0]
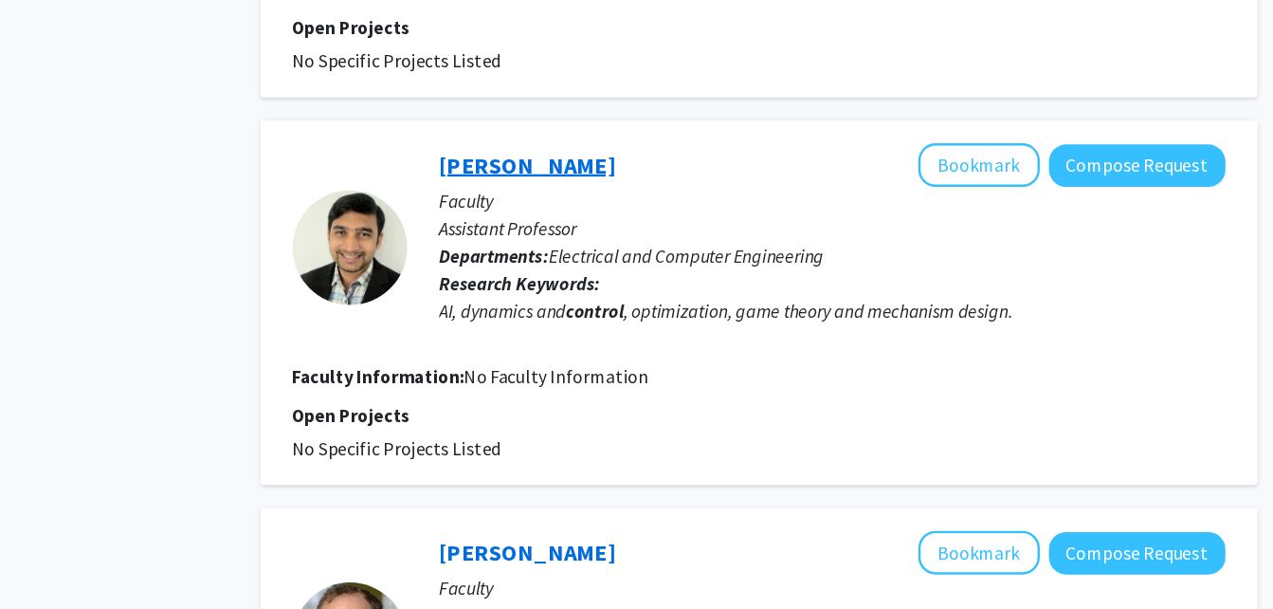
click at [661, 229] on link "[PERSON_NAME]" at bounding box center [588, 241] width 146 height 24
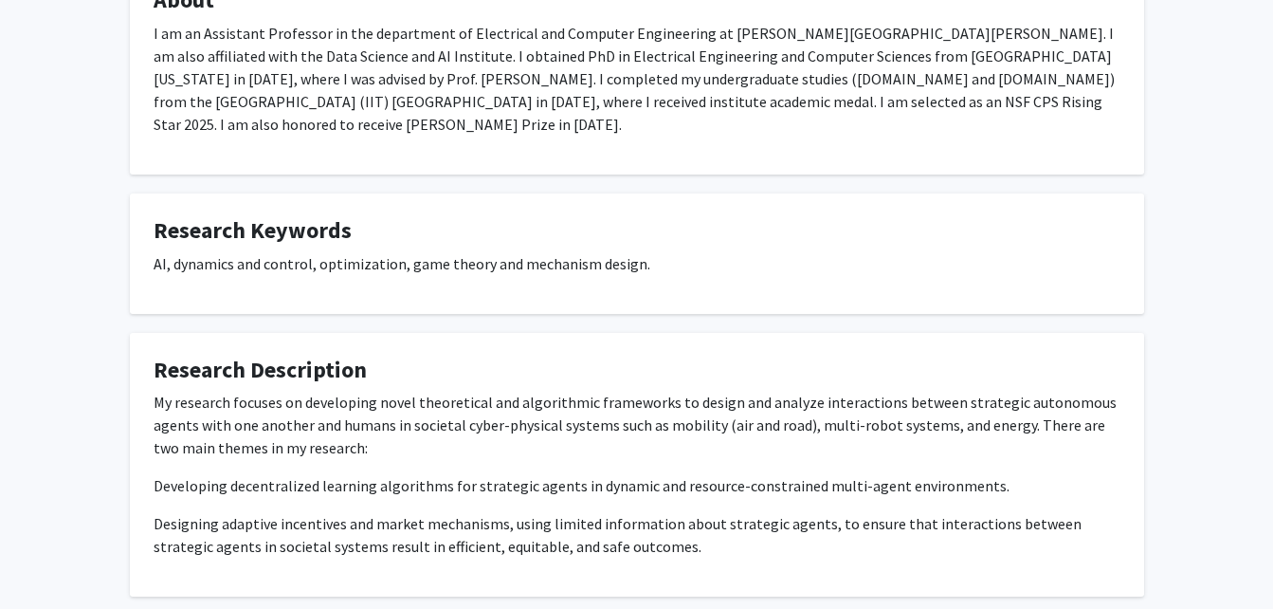
scroll to position [434, 0]
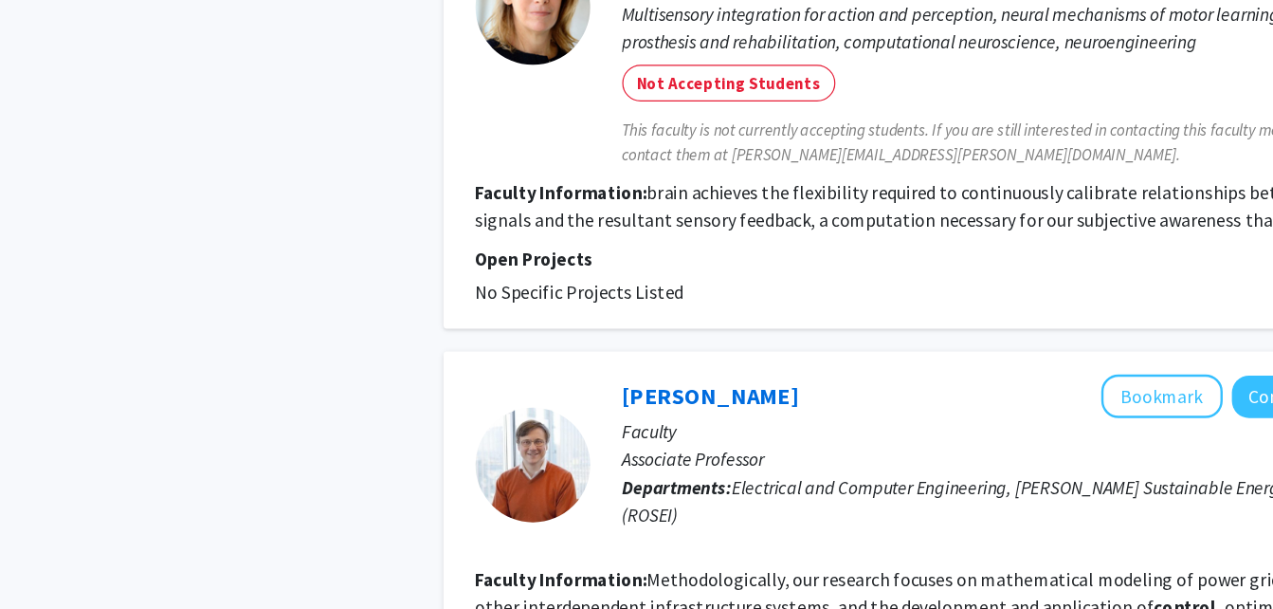
scroll to position [4128, 0]
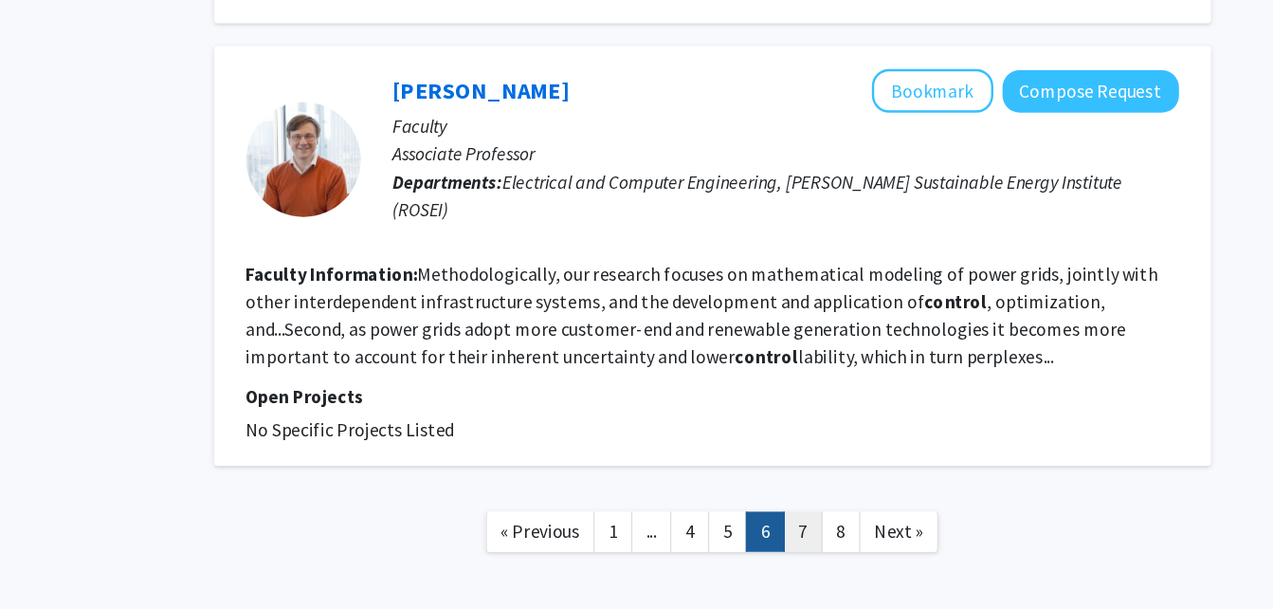
click at [859, 528] on link "7" at bounding box center [854, 544] width 32 height 33
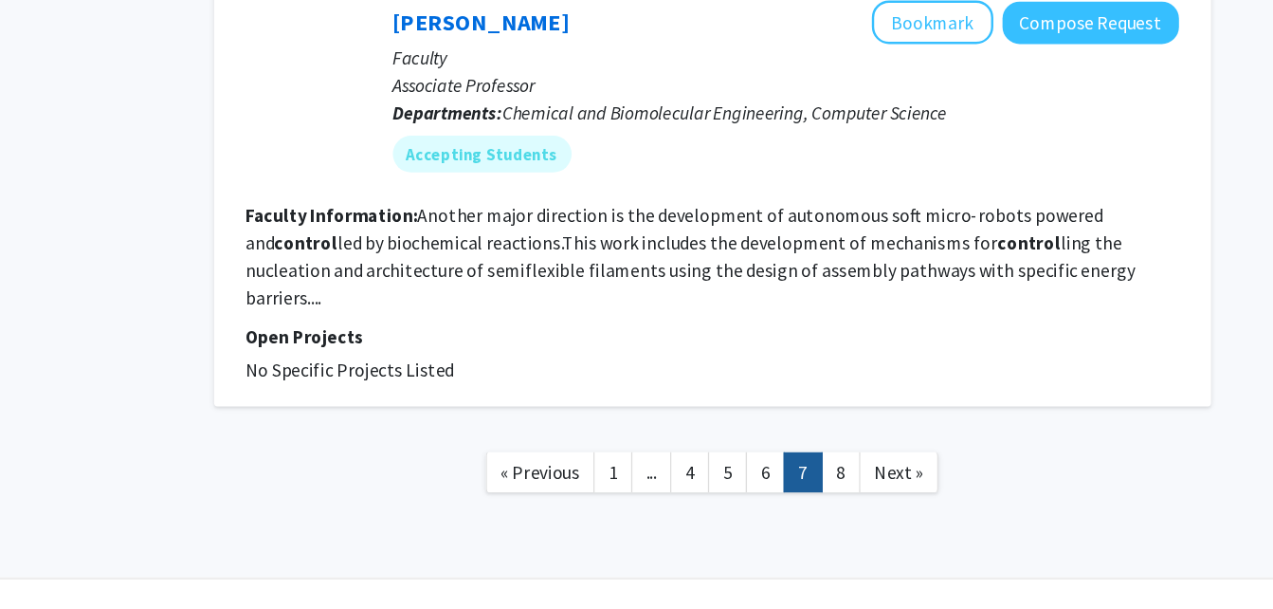
scroll to position [3622, 0]
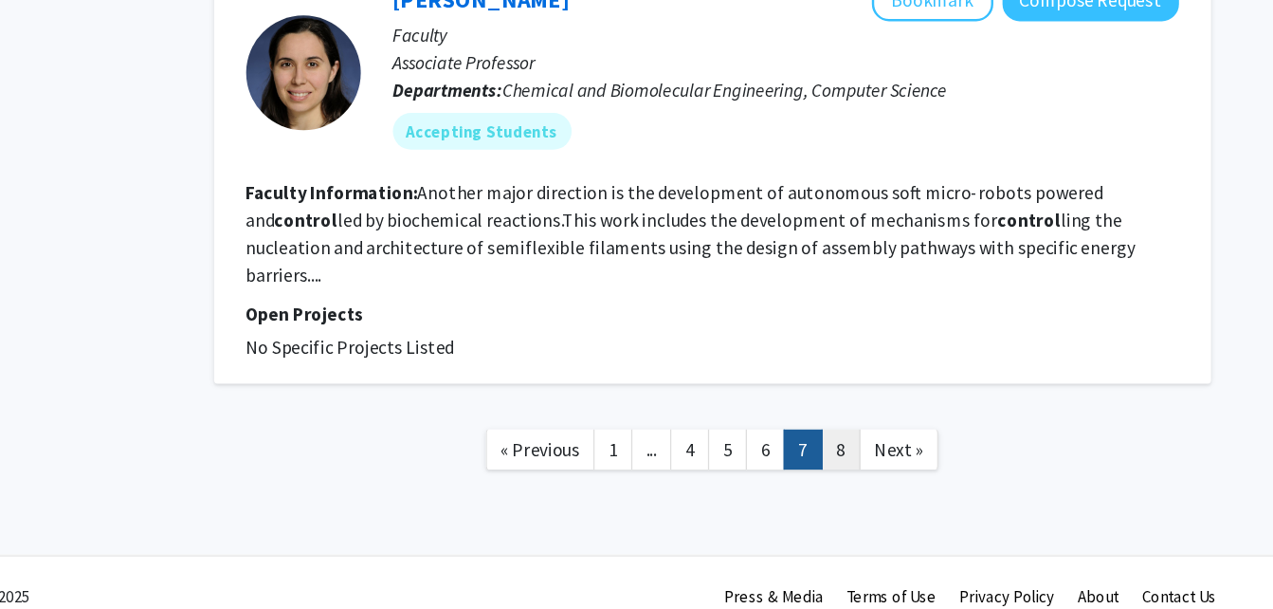
click at [873, 460] on link "8" at bounding box center [885, 476] width 32 height 33
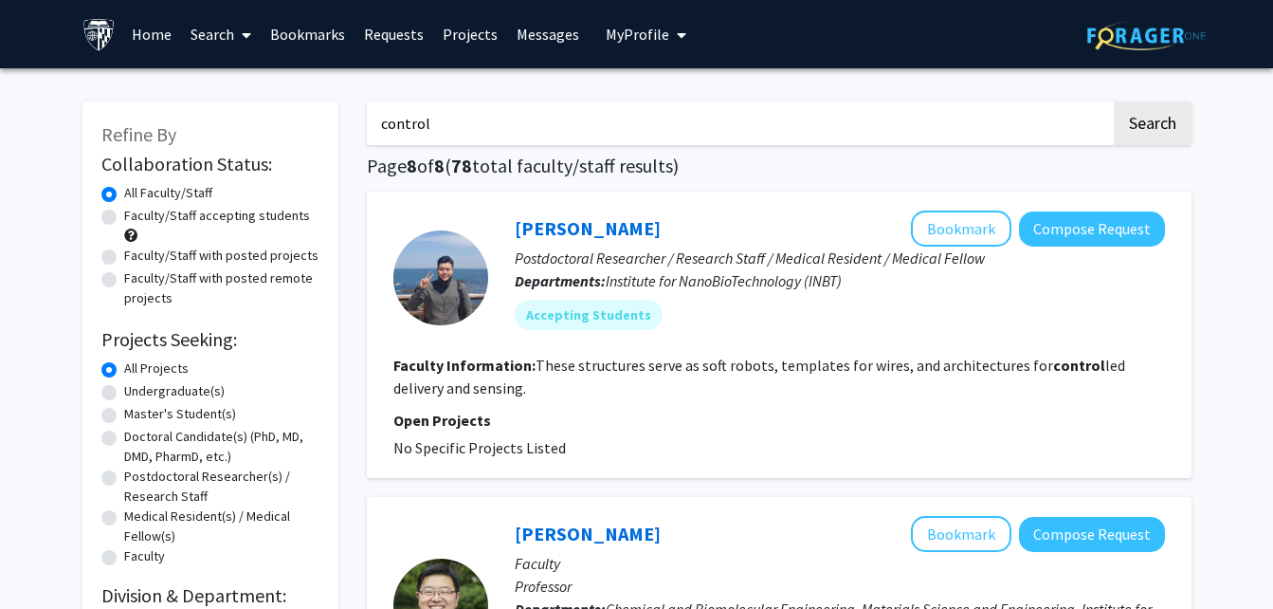
drag, startPoint x: 722, startPoint y: 101, endPoint x: 645, endPoint y: 123, distance: 80.7
click at [645, 123] on input "control" at bounding box center [739, 123] width 744 height 44
type input "c"
type input "robotics"
click at [1114, 101] on button "Search" at bounding box center [1153, 123] width 78 height 44
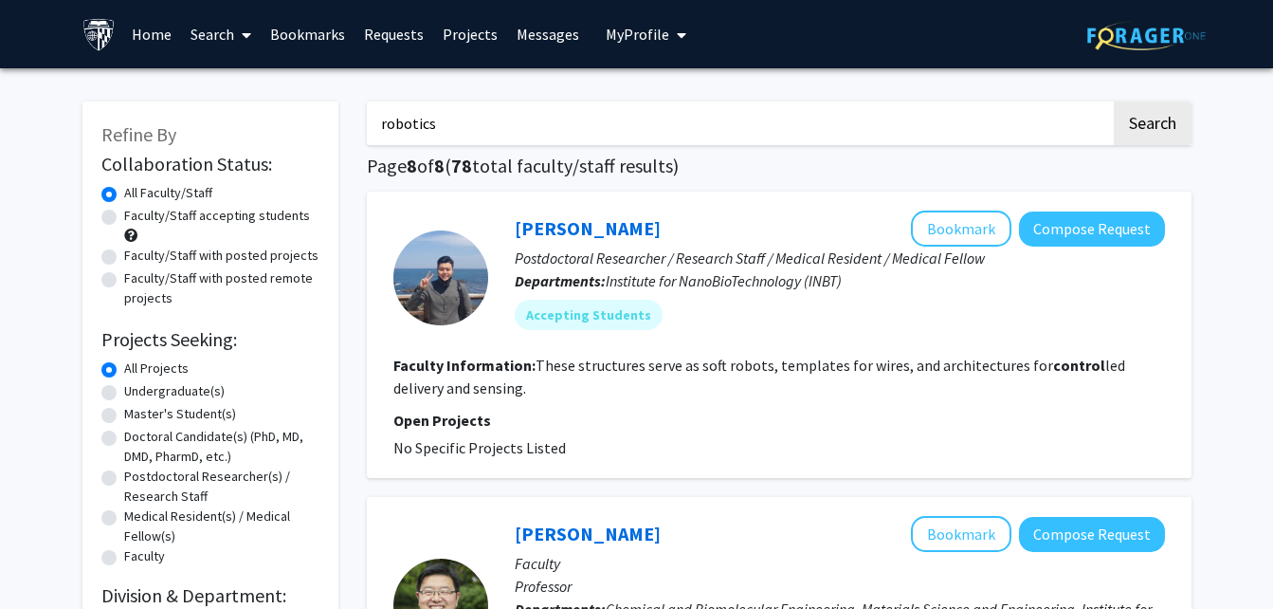
checkbox input "false"
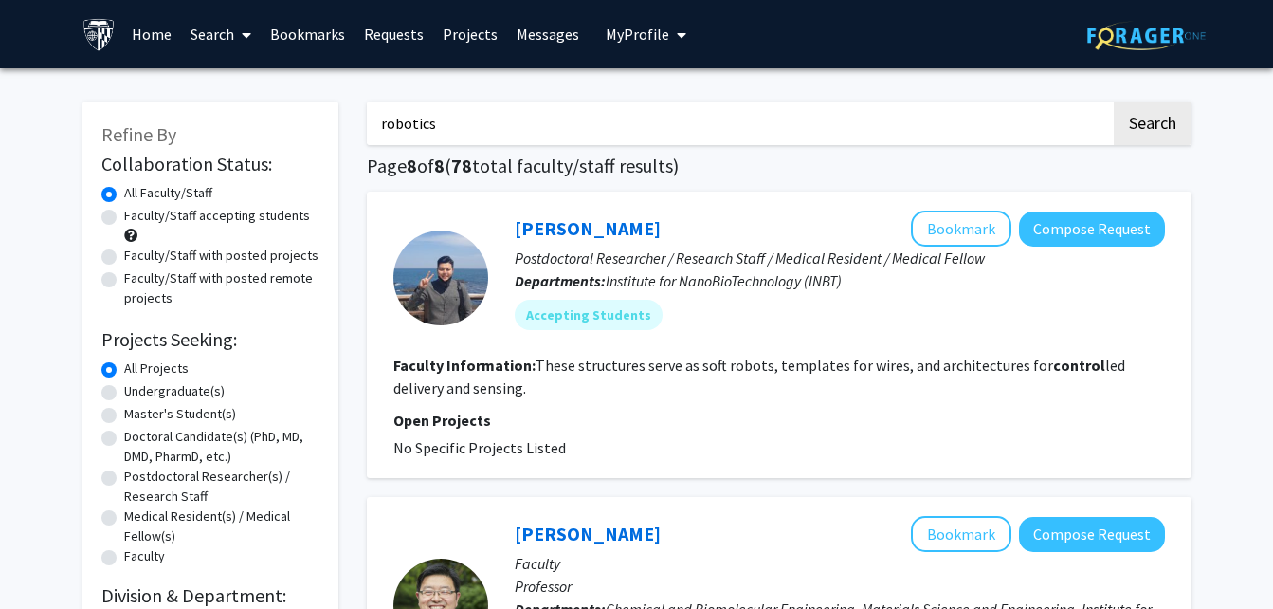
checkbox input "false"
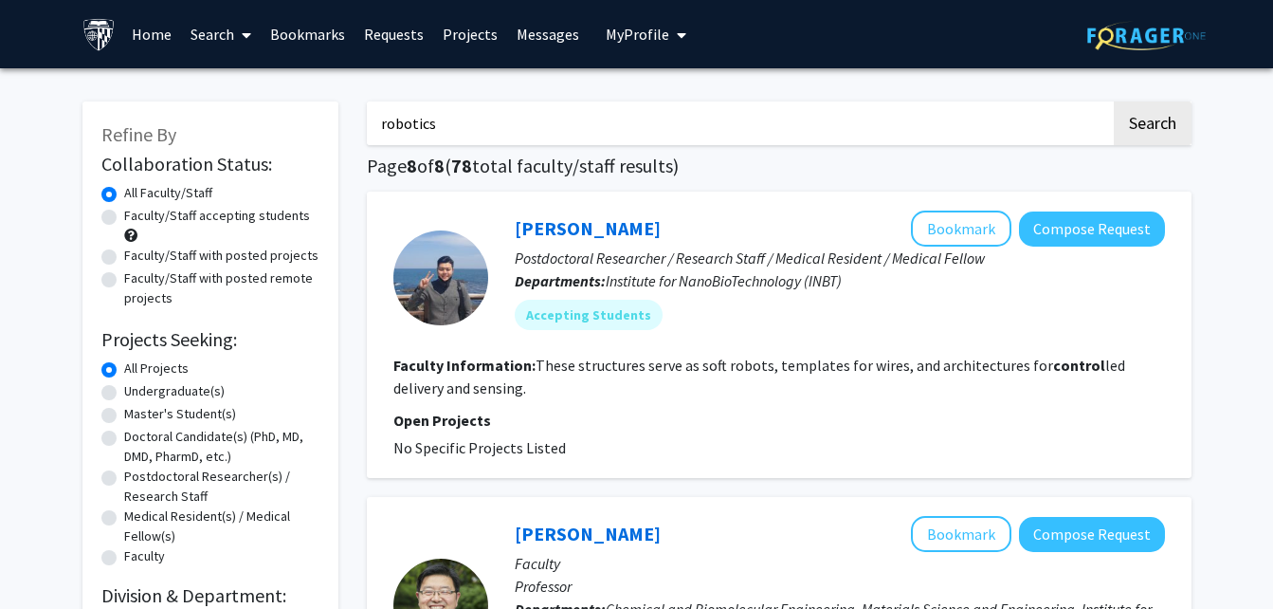
checkbox input "false"
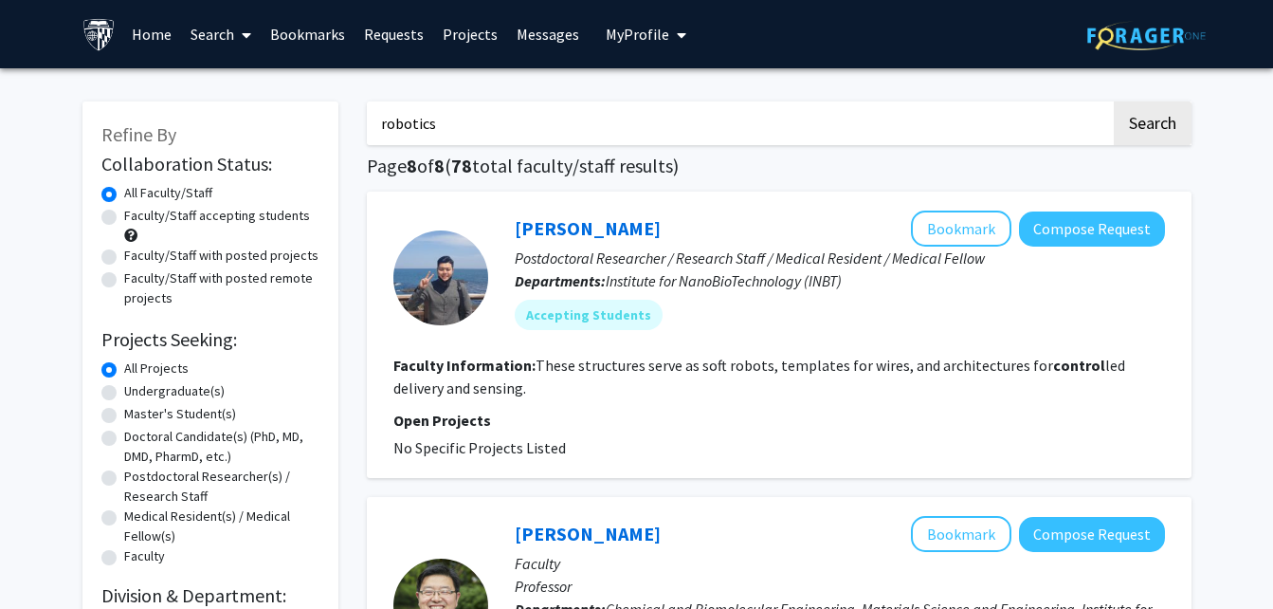
checkbox input "false"
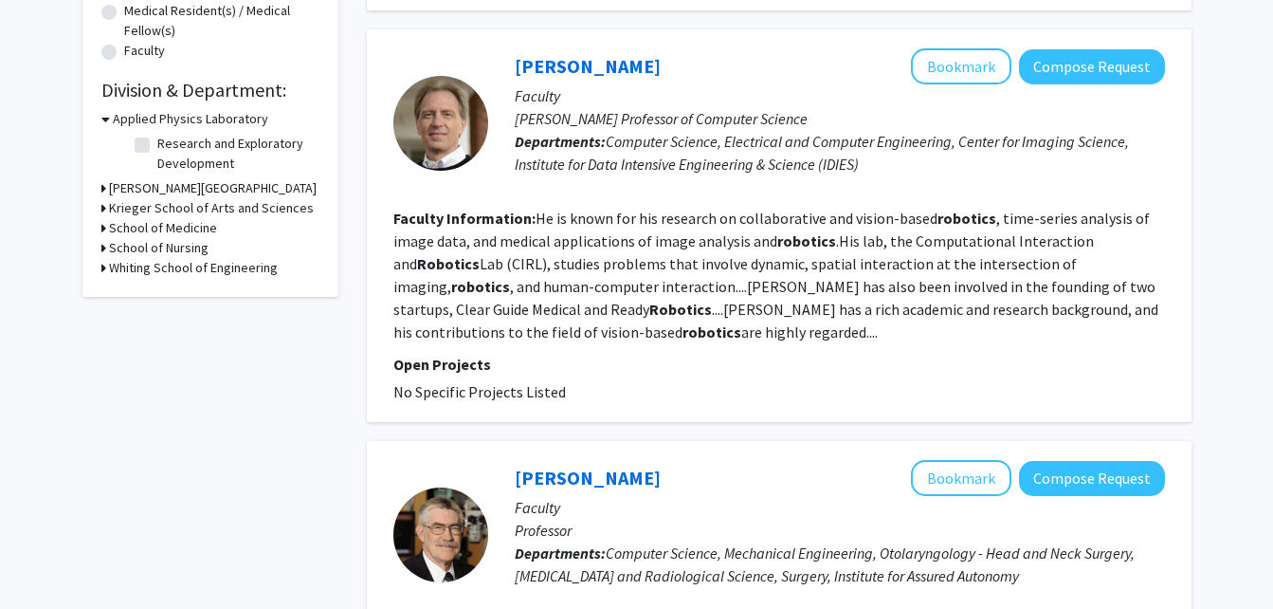
scroll to position [532, 0]
